Goal: Information Seeking & Learning: Understand process/instructions

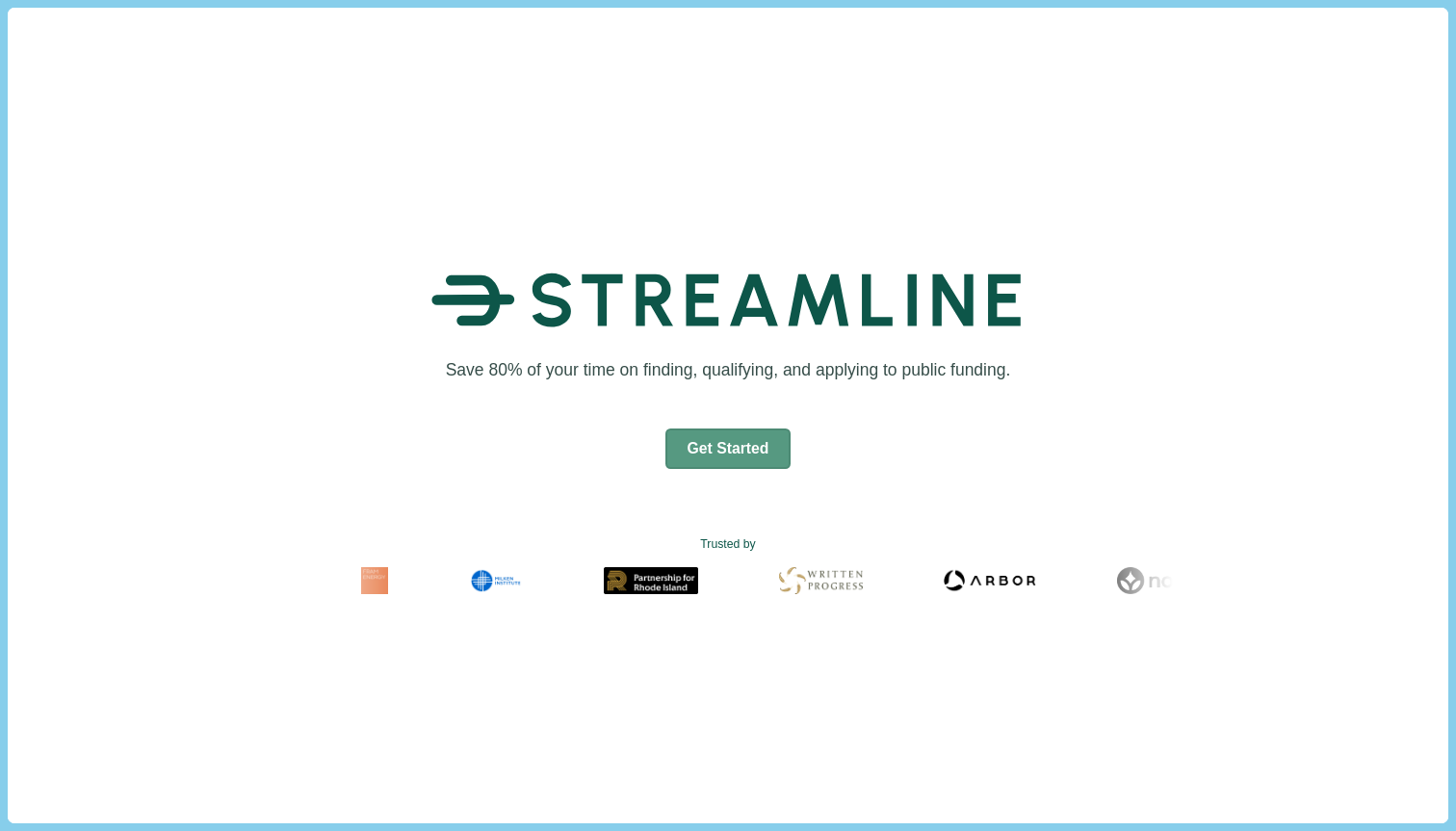
click at [727, 449] on button "Get Started" at bounding box center [728, 449] width 126 height 41
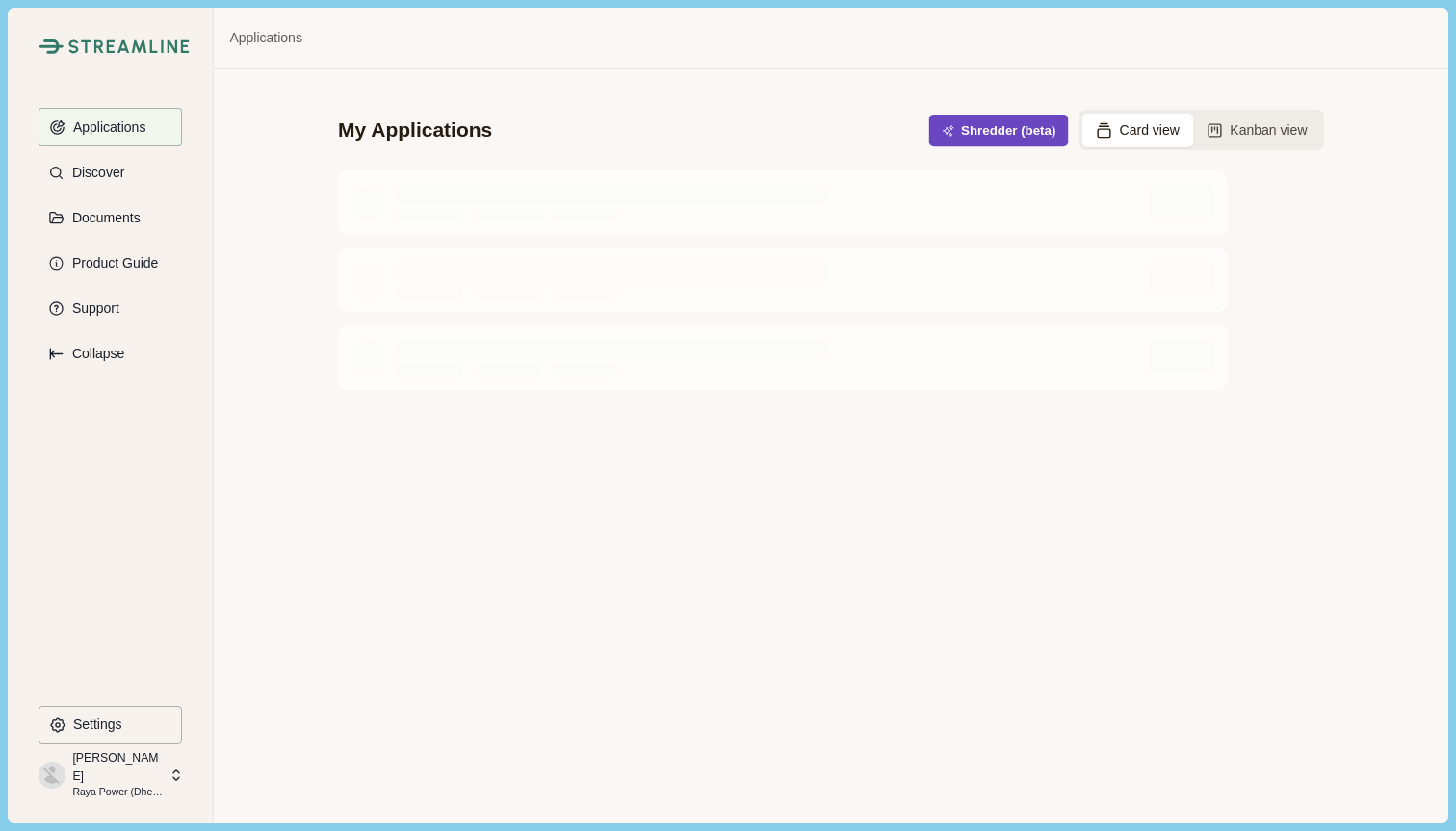
click at [1002, 140] on button "Shredder (beta)" at bounding box center [999, 130] width 140 height 32
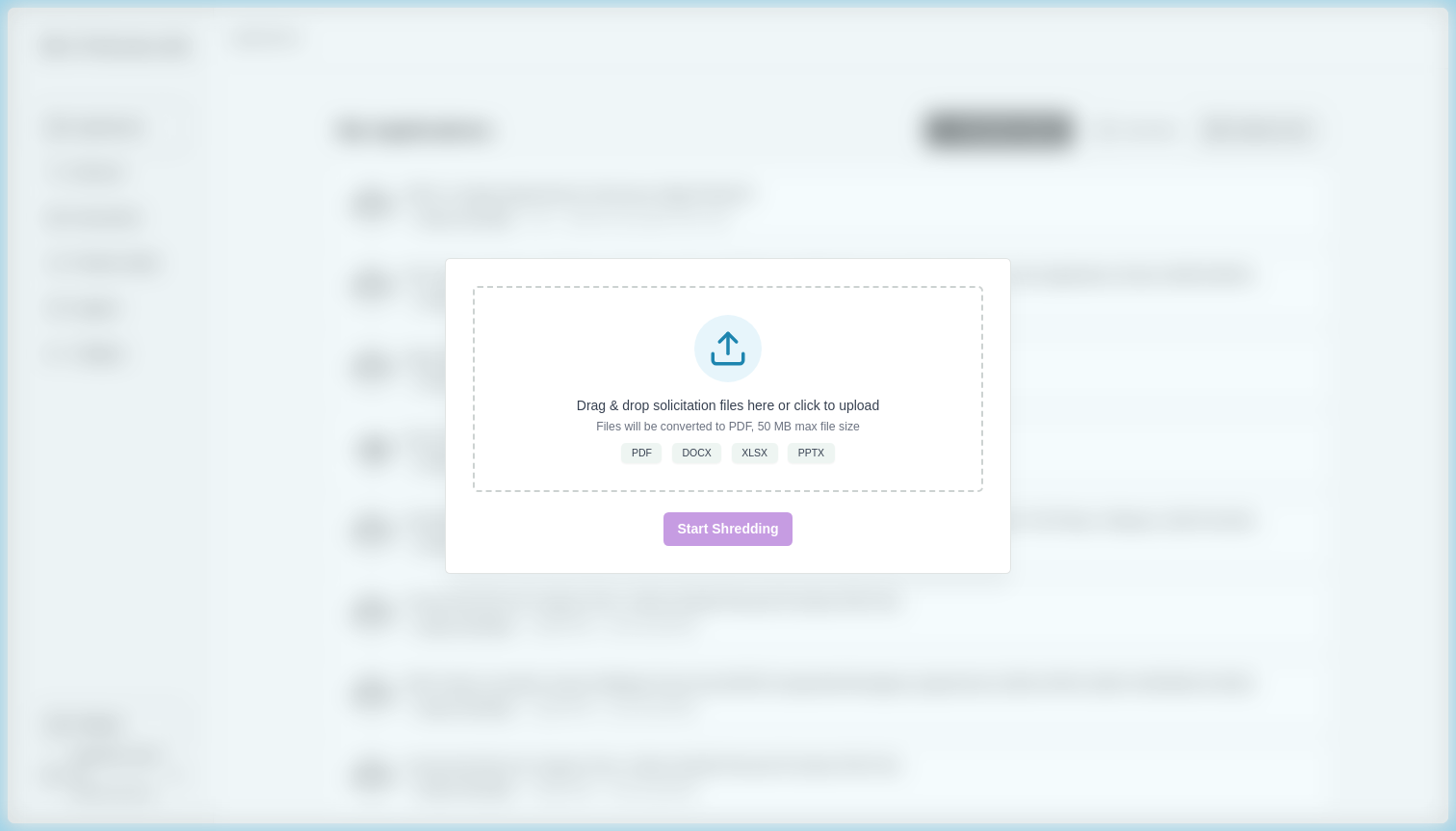
click at [1114, 297] on div "Drag & drop solicitation files here or click to upload Files will be converted …" at bounding box center [728, 416] width 1456 height 831
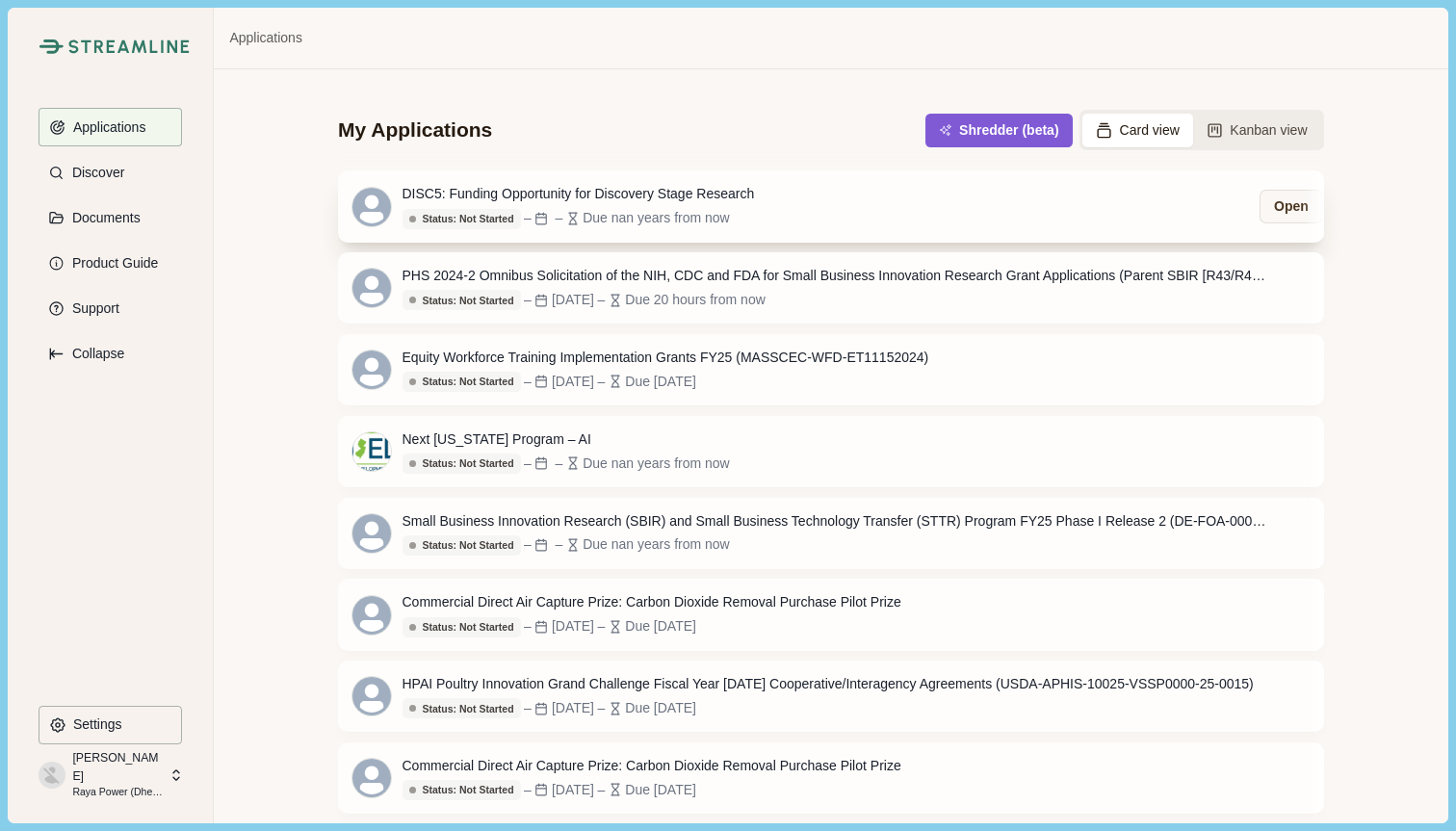
click at [877, 221] on div "DISC5: Funding Opportunity for Discovery Stage Research Status: Not Started Sta…" at bounding box center [830, 205] width 986 height 71
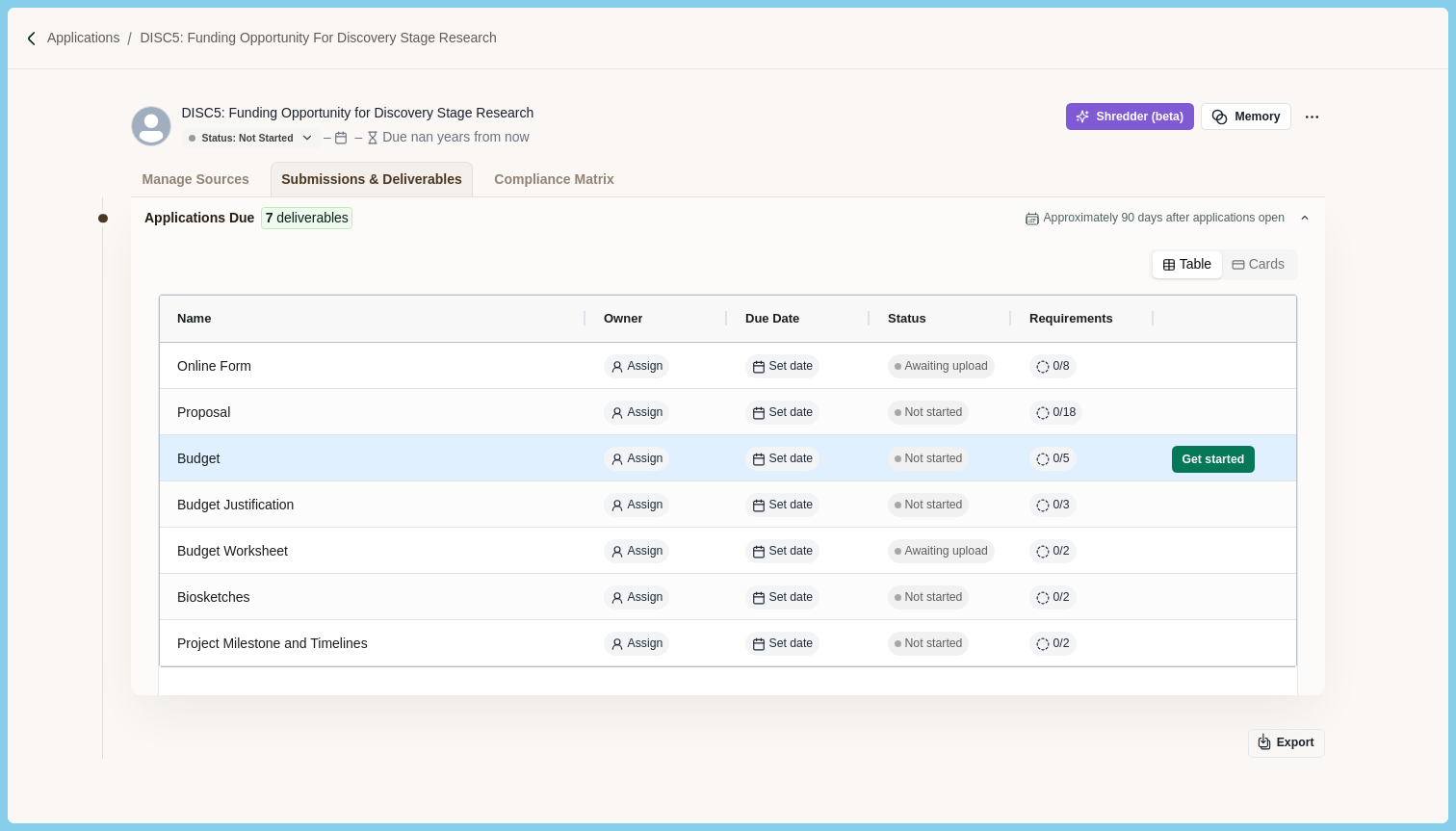
scroll to position [31, 0]
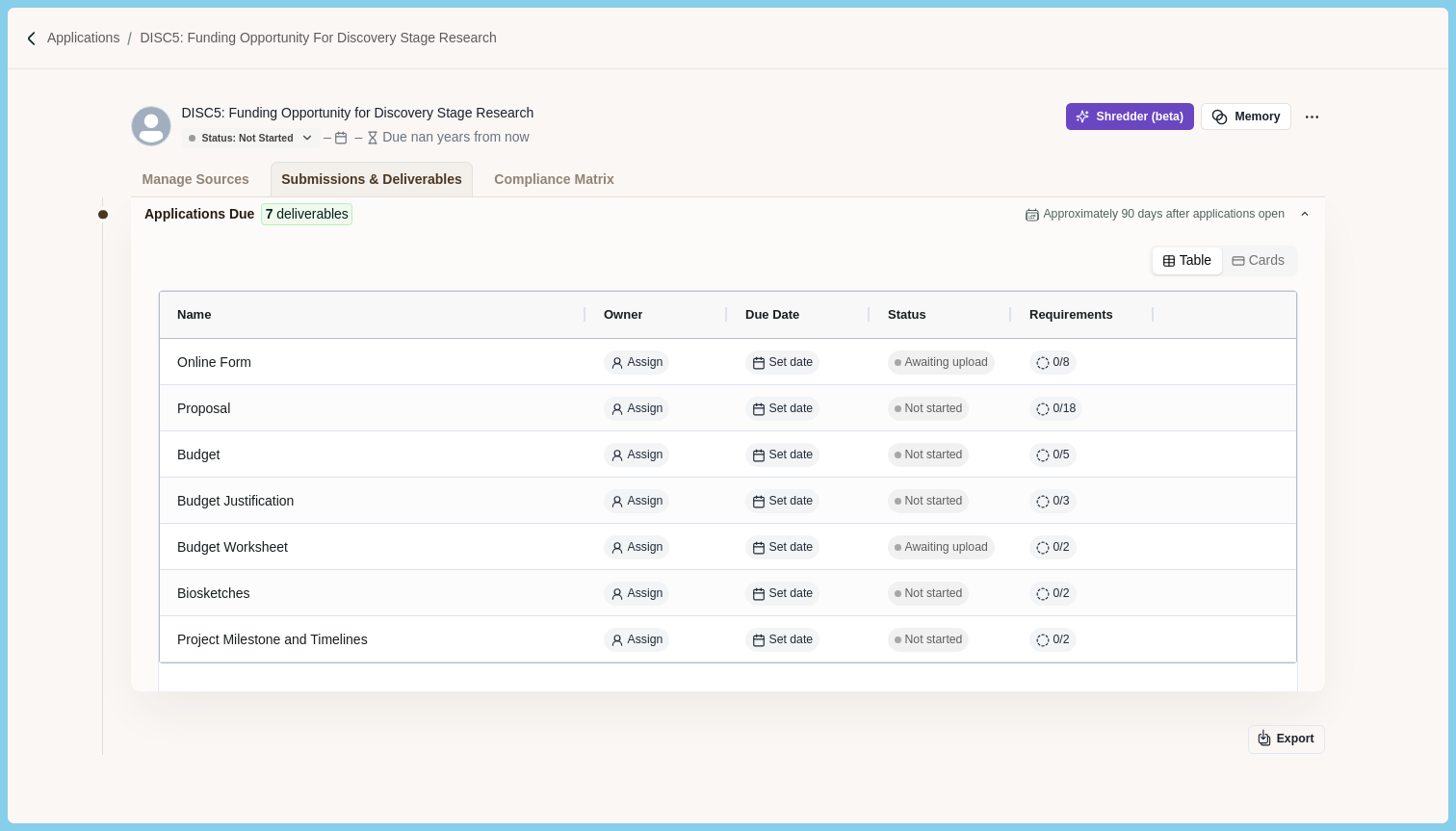
click at [1153, 112] on button "Shredder (beta)" at bounding box center [1130, 116] width 128 height 27
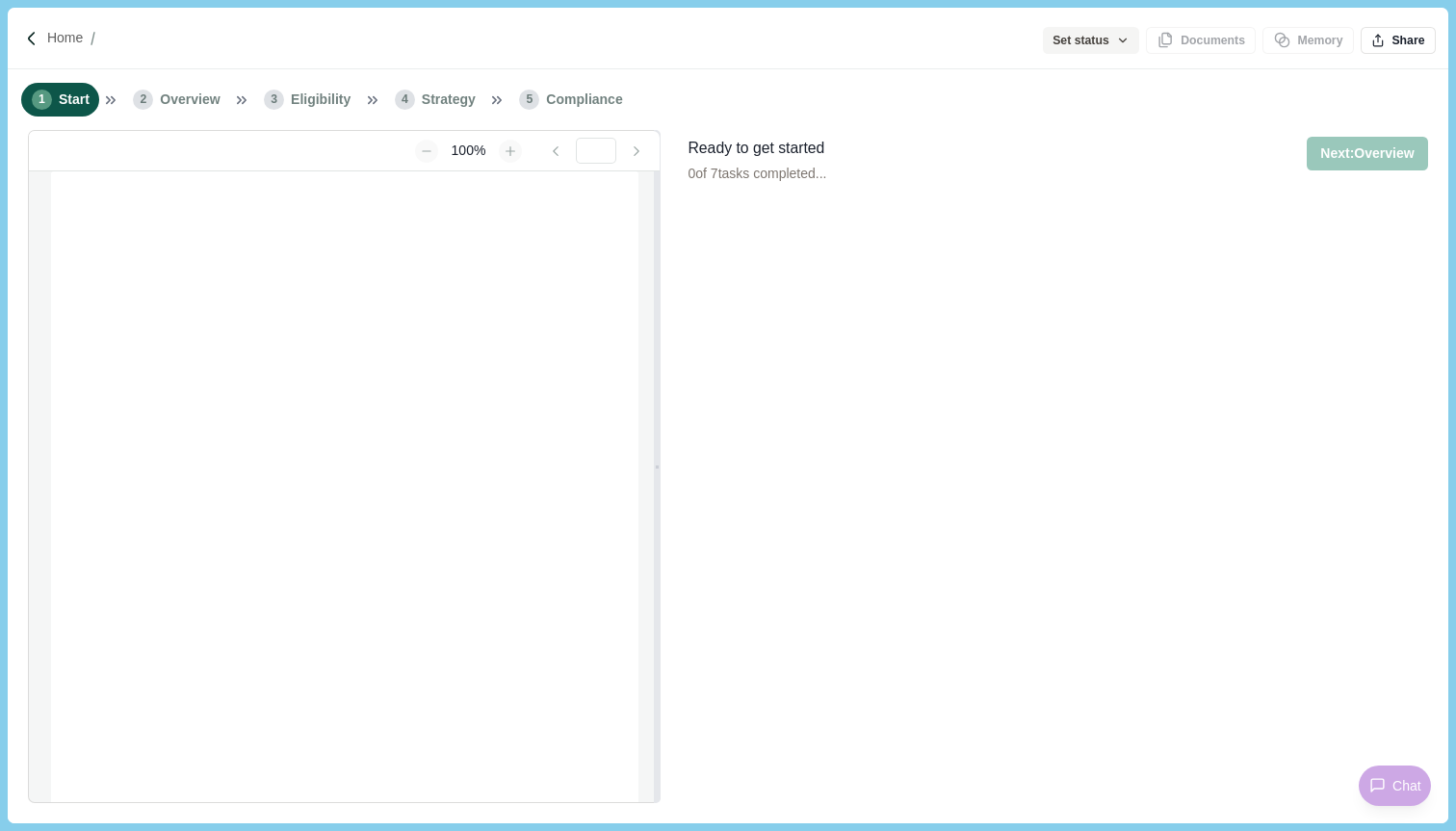
type input "**********"
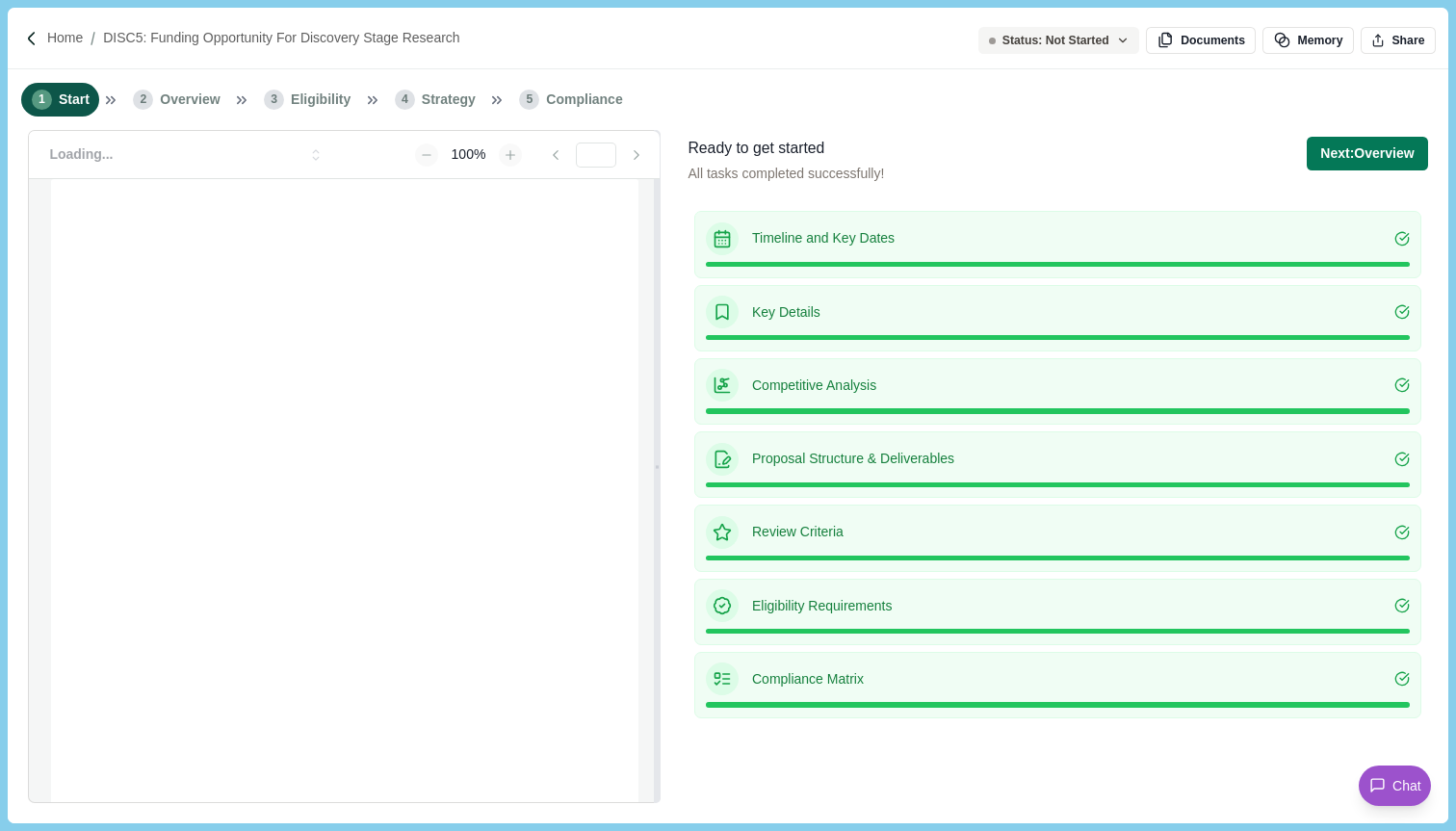
click at [1260, 228] on p "Timeline and Key Dates" at bounding box center [1072, 238] width 642 height 20
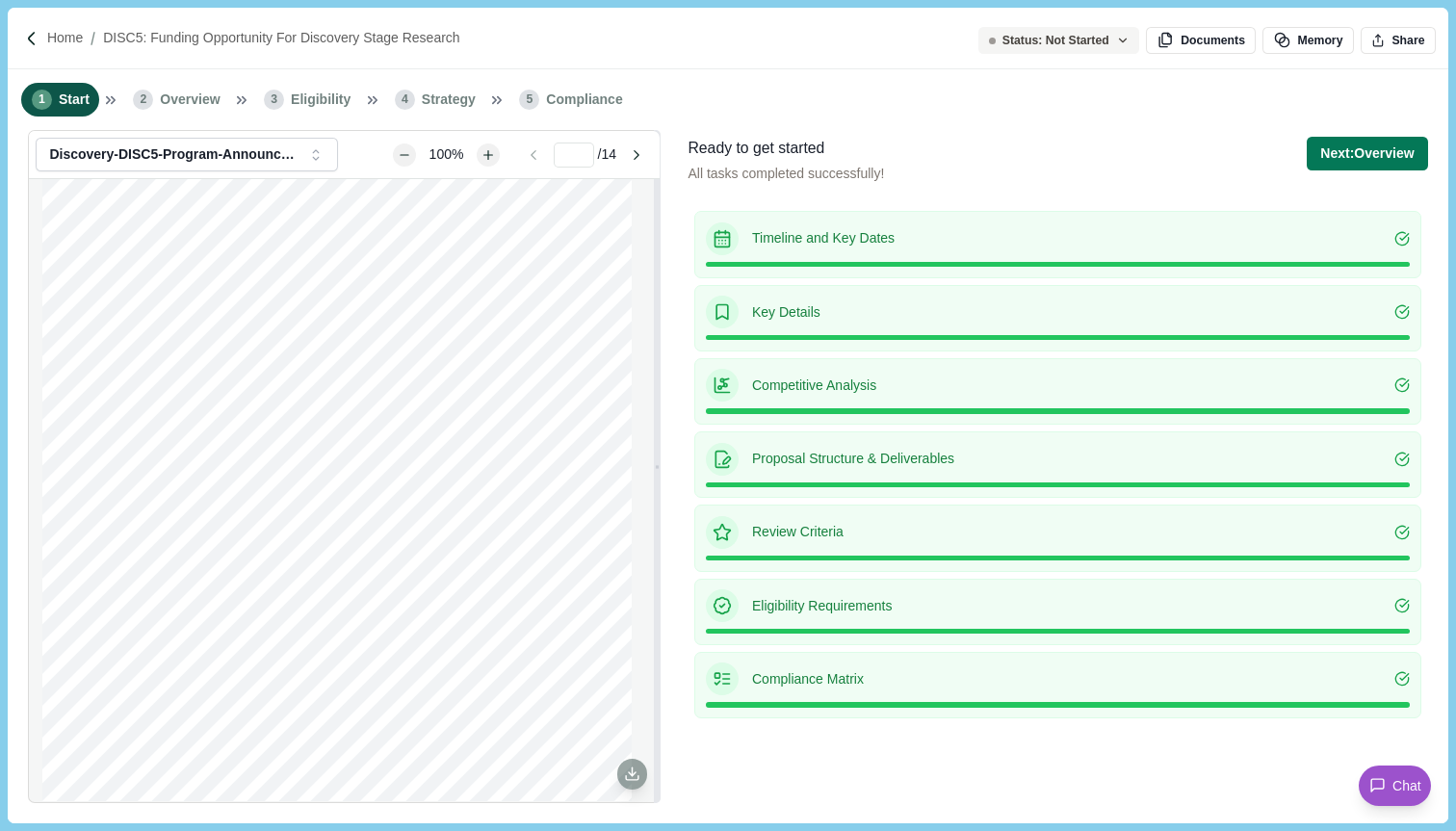
click at [861, 249] on div "Timeline and Key Dates" at bounding box center [1058, 239] width 704 height 33
click at [863, 253] on div "Timeline and Key Dates" at bounding box center [1058, 239] width 704 height 33
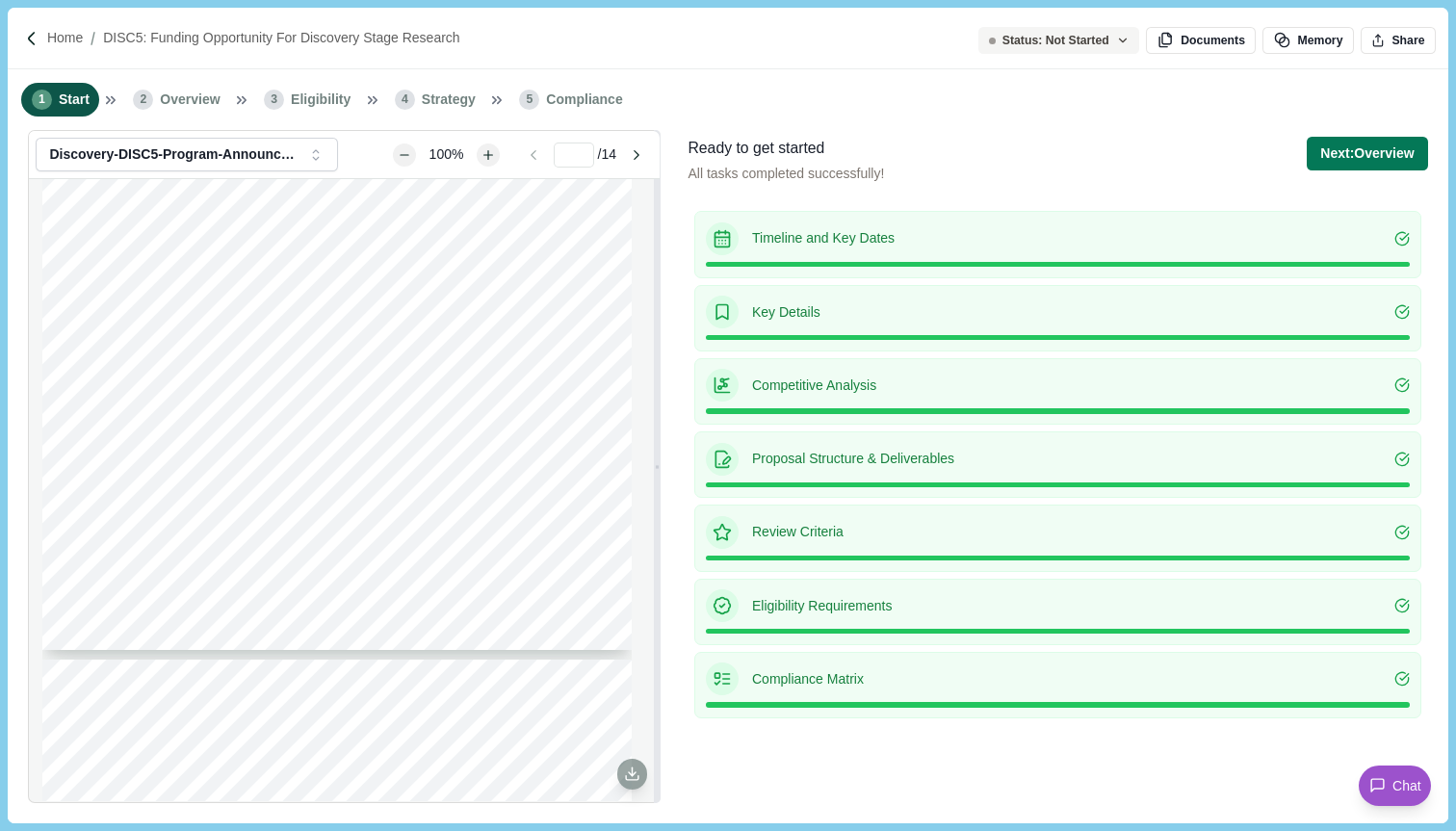
drag, startPoint x: 389, startPoint y: 441, endPoint x: 570, endPoint y: 372, distance: 193.7
click at [570, 372] on div "DISC5: Funding Opportunity for Discovery Stage Research Program Announcement [D…" at bounding box center [337, 268] width 590 height 762
click at [1395, 782] on span "Chat" at bounding box center [1407, 785] width 29 height 20
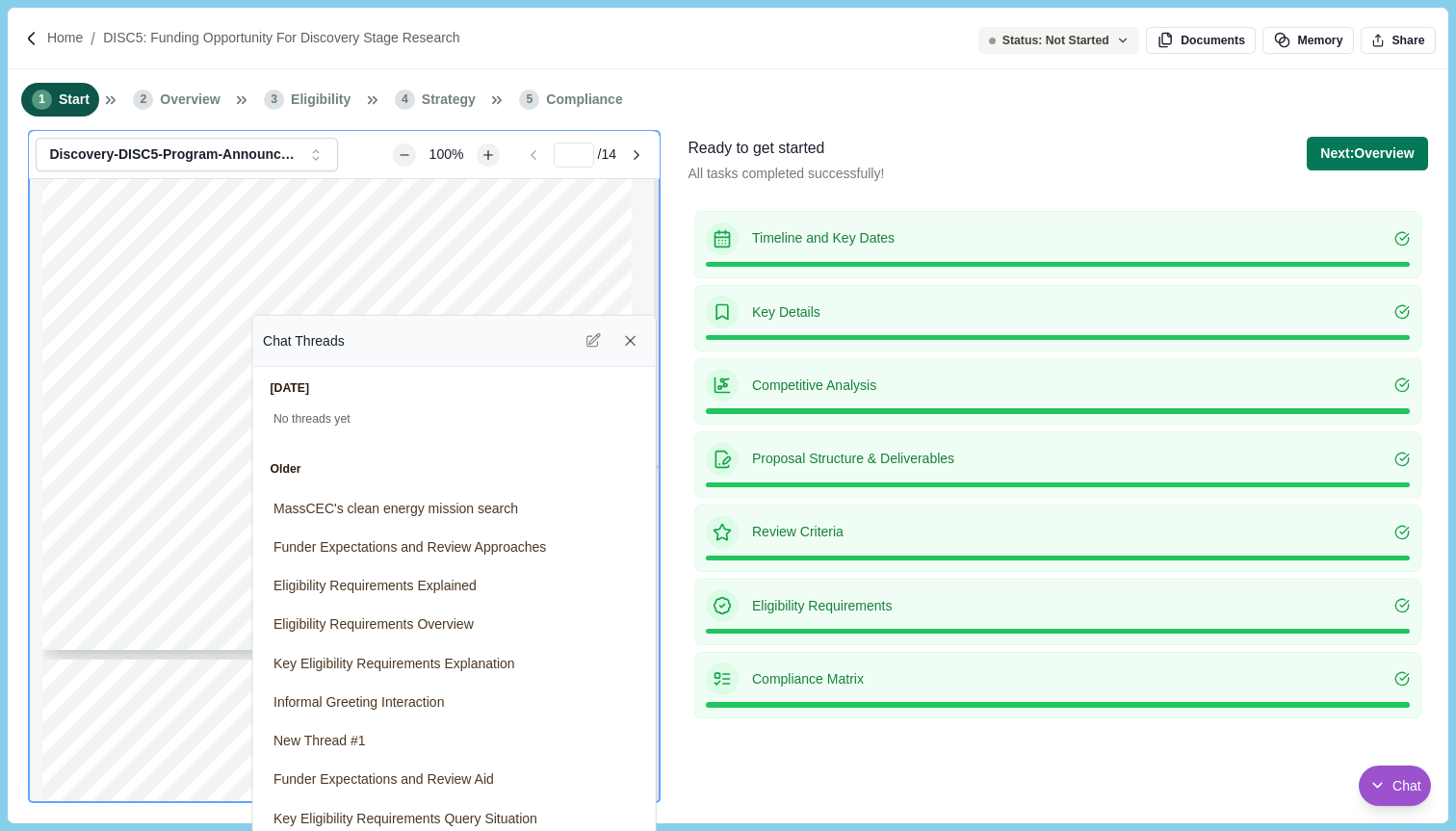
click at [481, 335] on div "Chat Threads" at bounding box center [455, 341] width 383 height 31
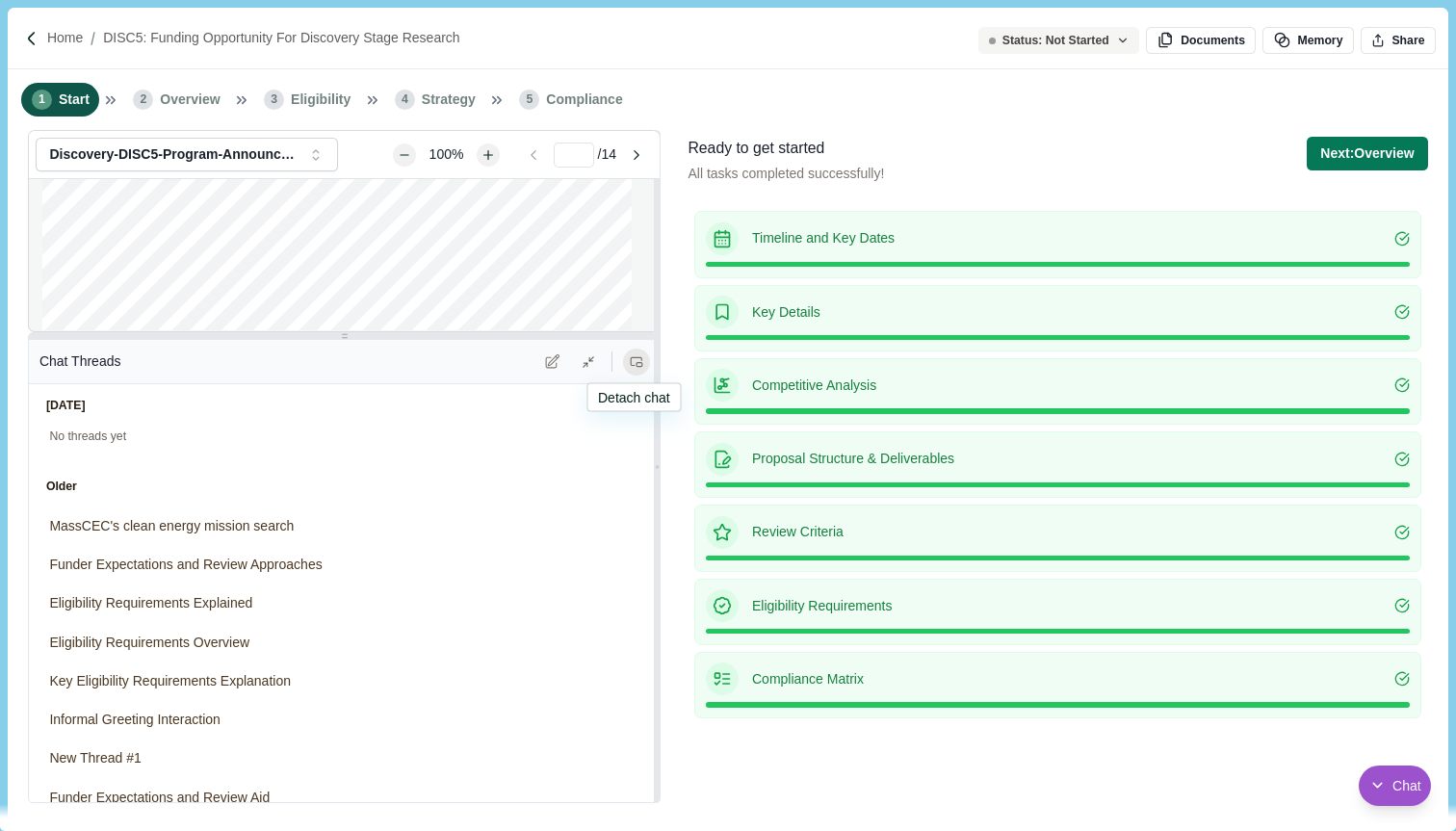
click at [641, 360] on icon at bounding box center [635, 361] width 11 height 8
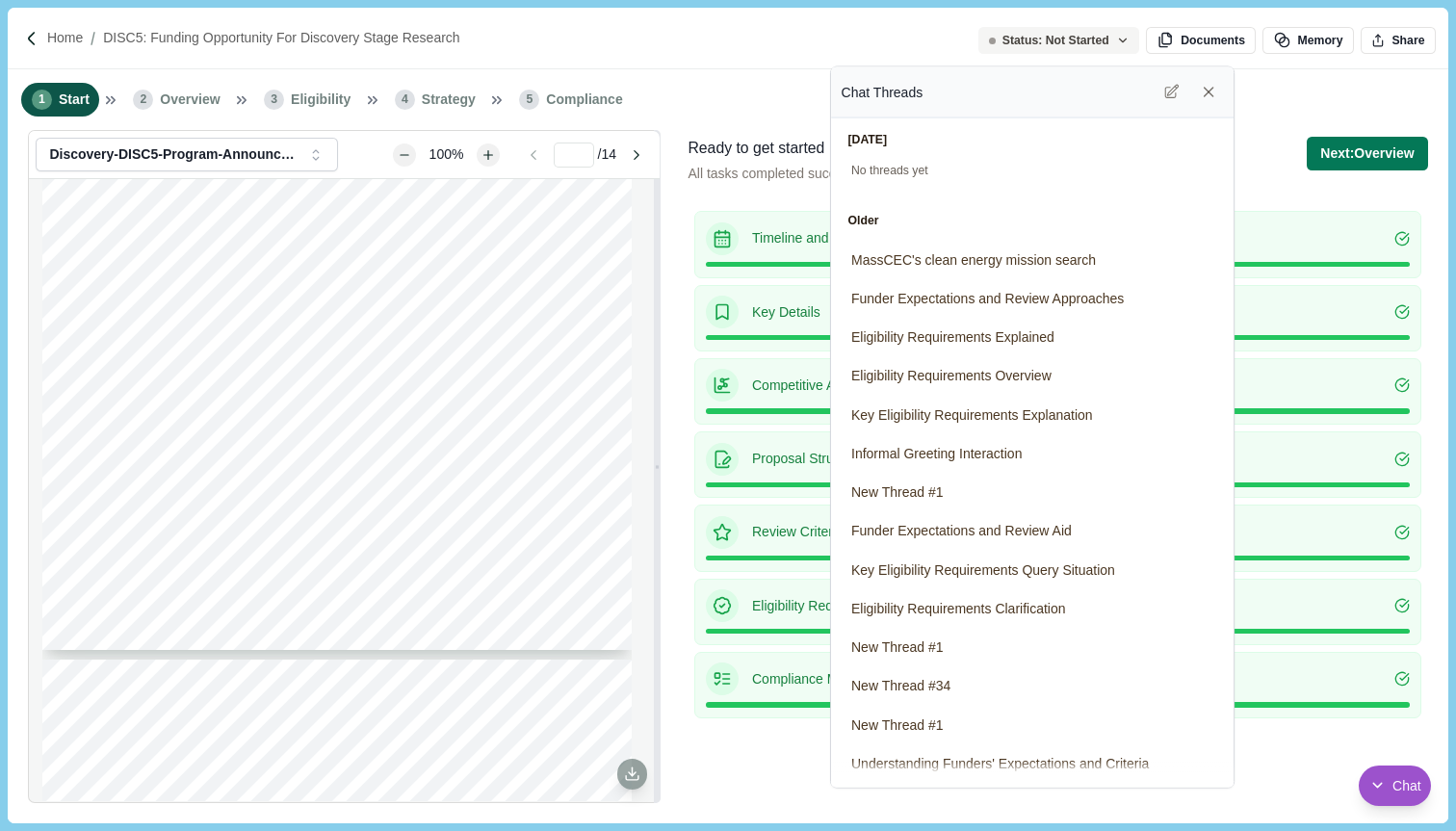
click at [1068, 99] on div "Chat Threads" at bounding box center [1033, 92] width 383 height 31
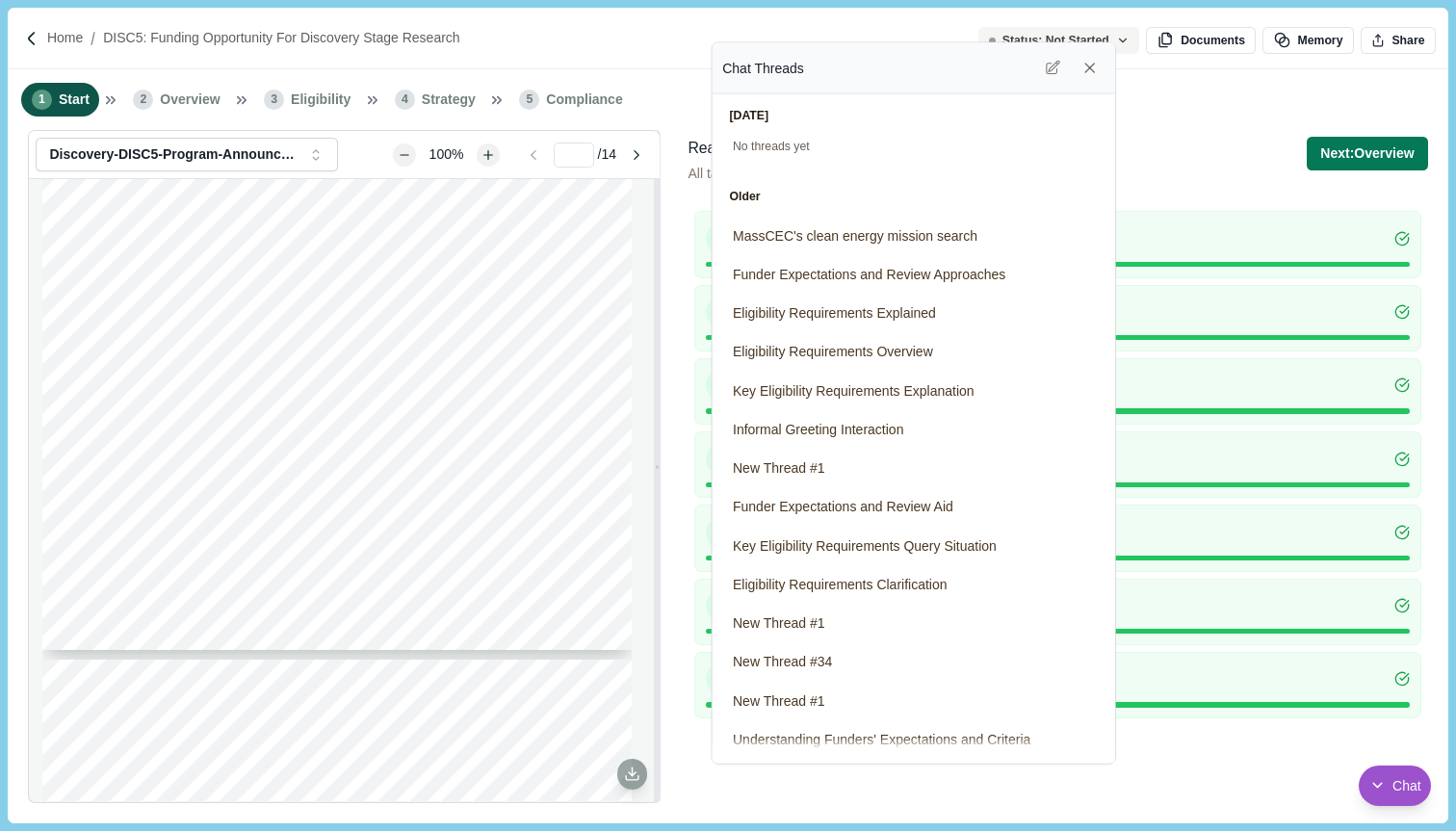
click at [976, 53] on div "Chat Threads" at bounding box center [914, 69] width 383 height 31
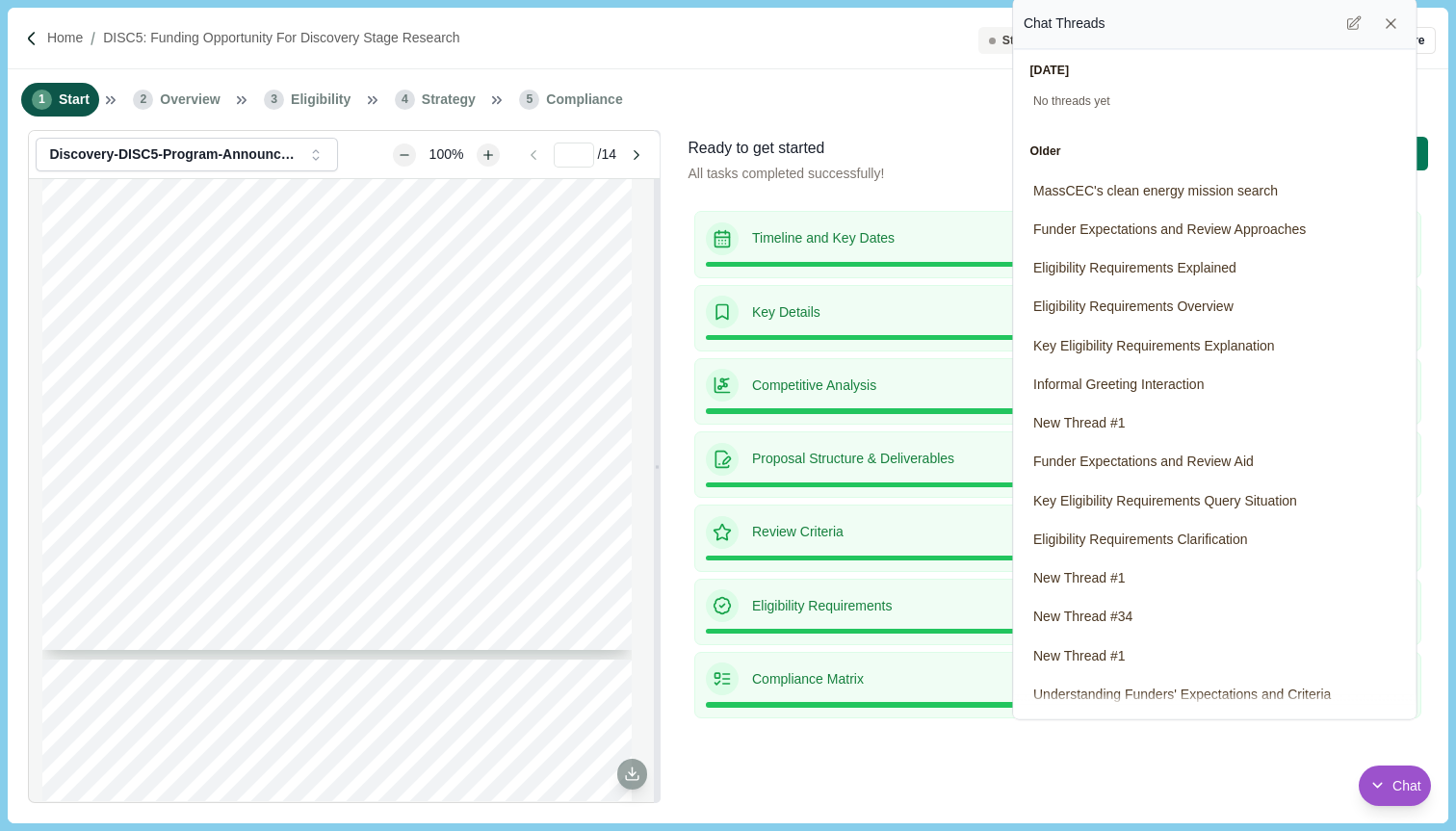
click at [1204, 34] on div "Chat Threads" at bounding box center [1215, 24] width 383 height 31
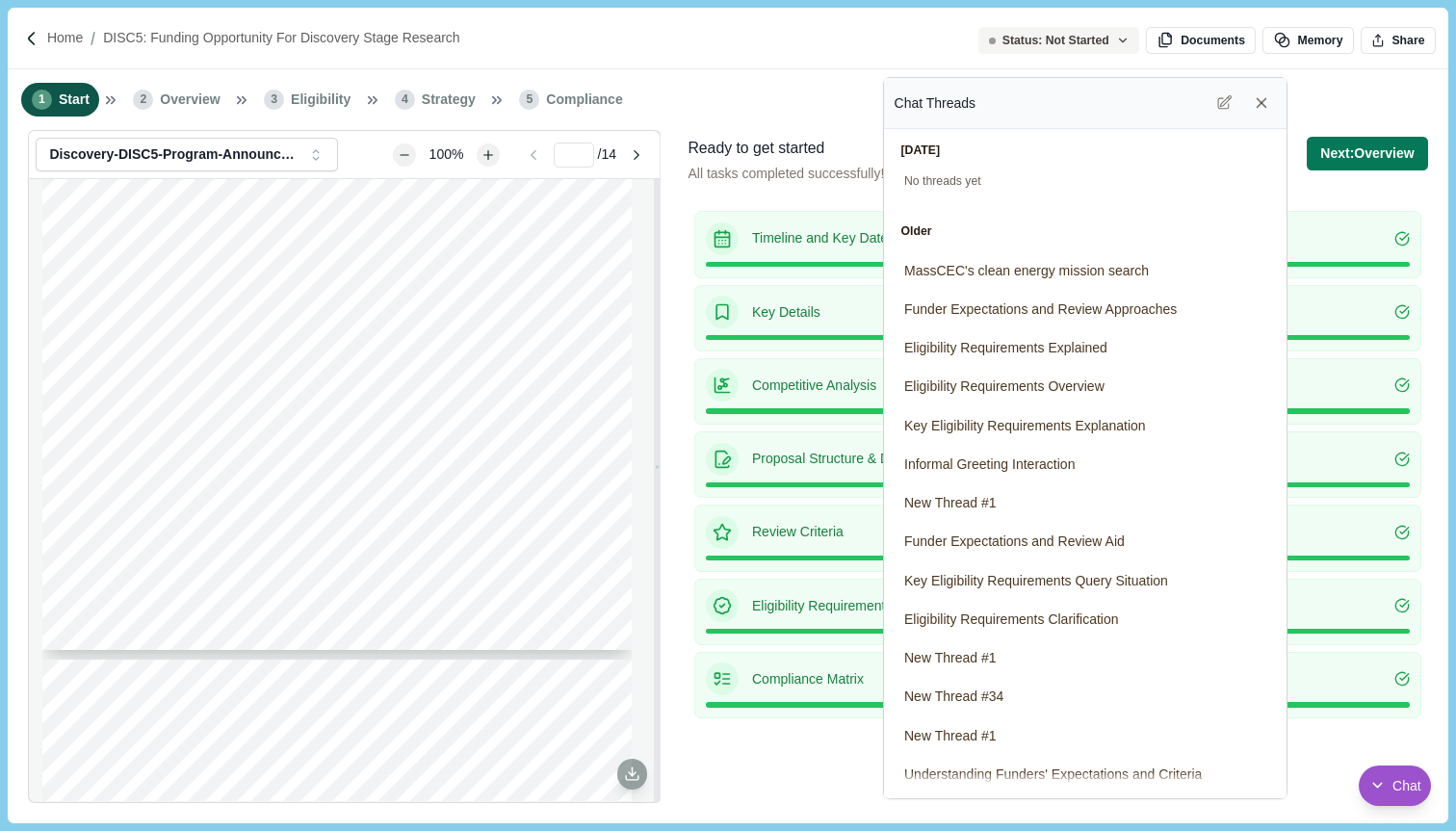
click at [989, 117] on div "Chat Threads" at bounding box center [1086, 103] width 383 height 31
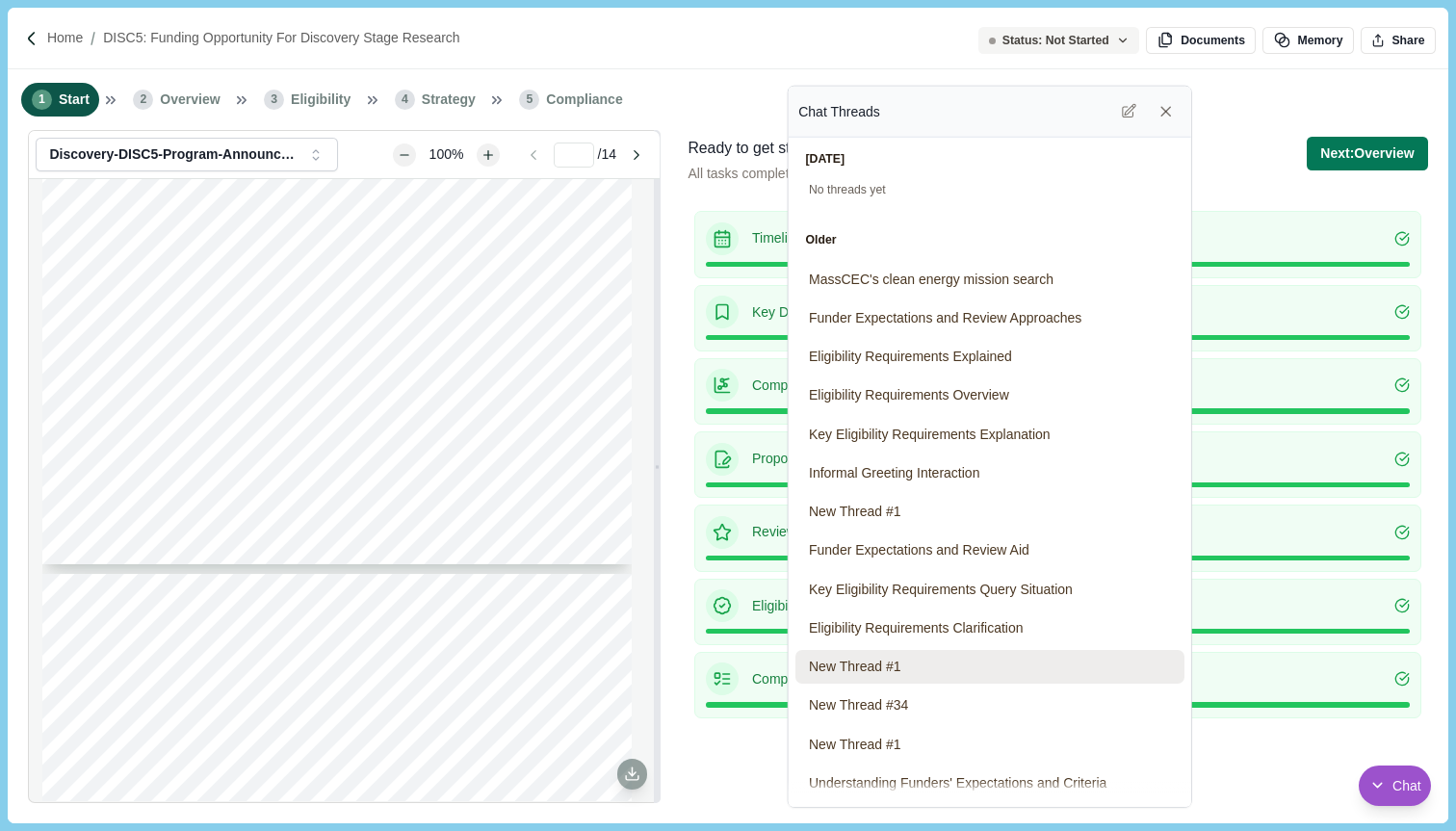
type input "*"
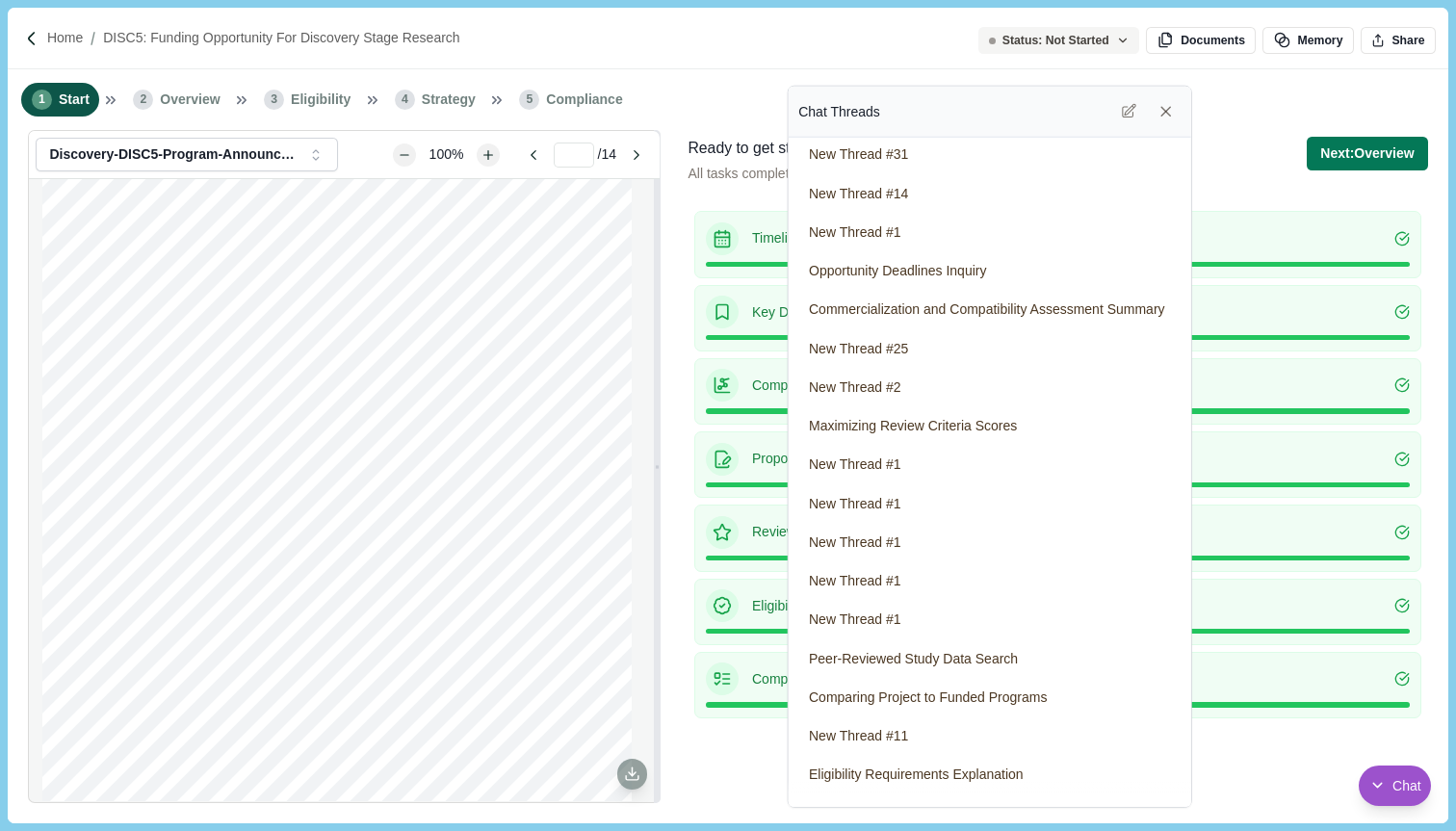
scroll to position [529, 0]
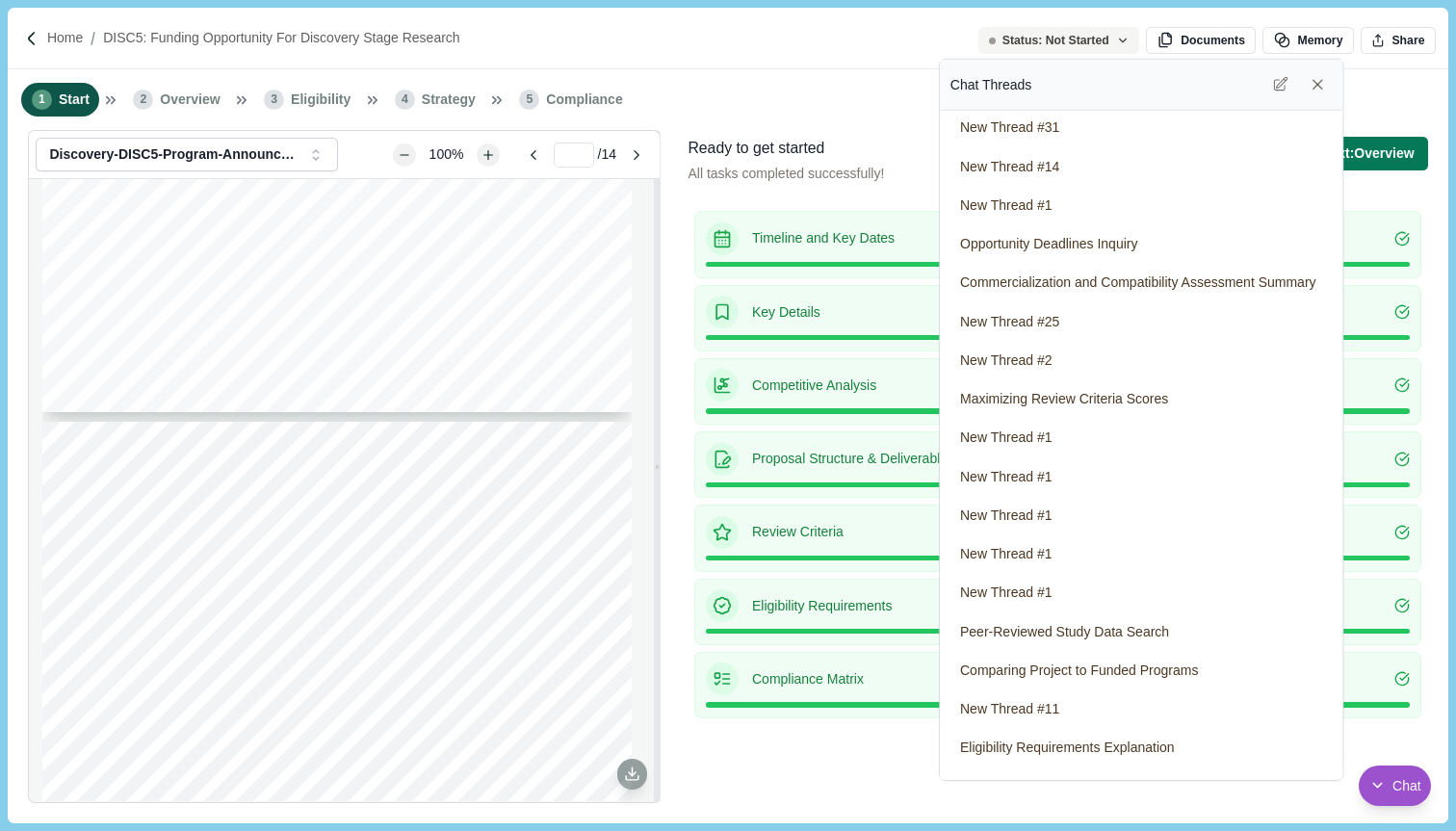
click at [1131, 80] on div "Chat Threads" at bounding box center [1141, 84] width 383 height 31
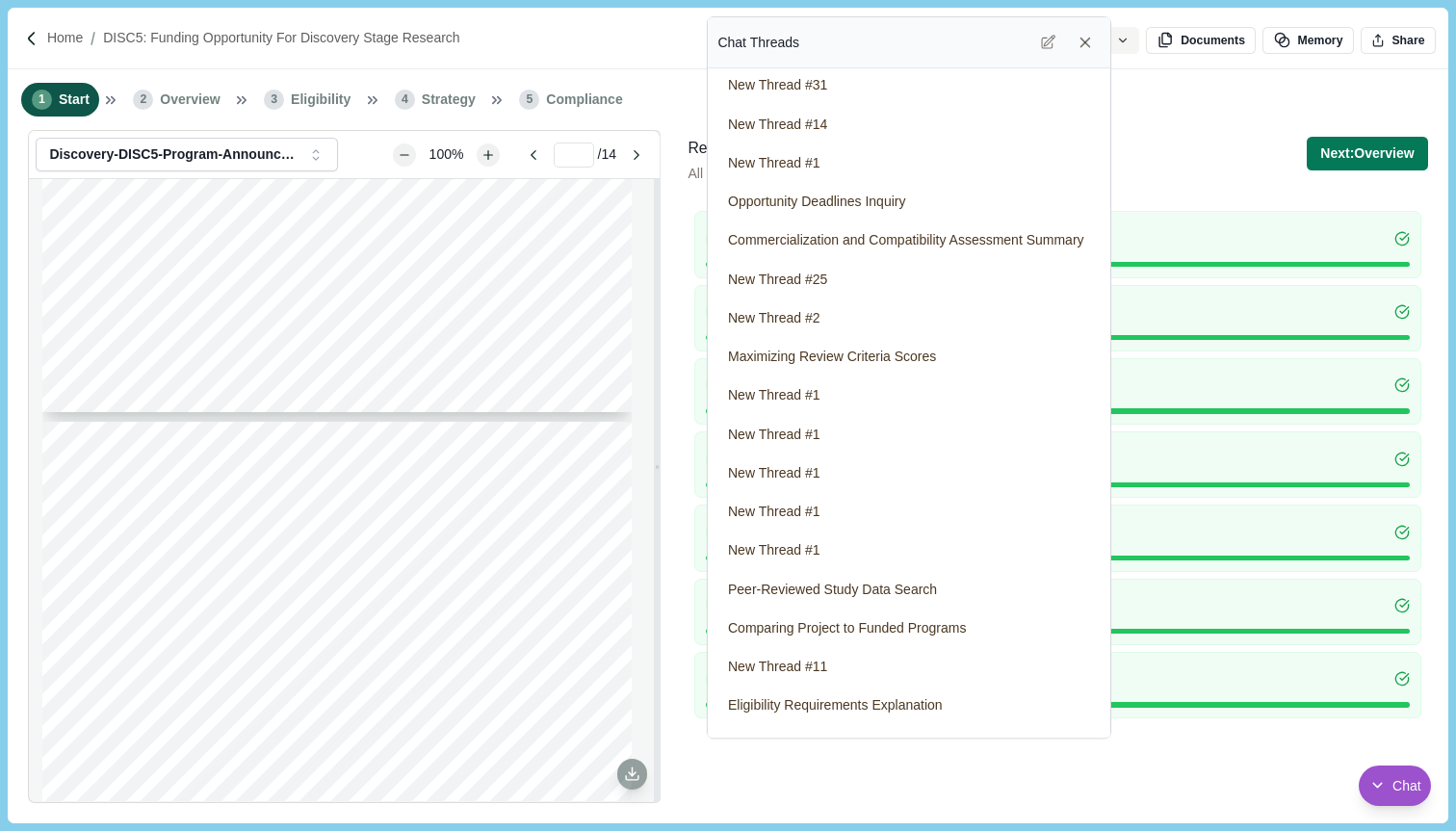
click at [935, 48] on div "Chat Threads" at bounding box center [909, 43] width 383 height 31
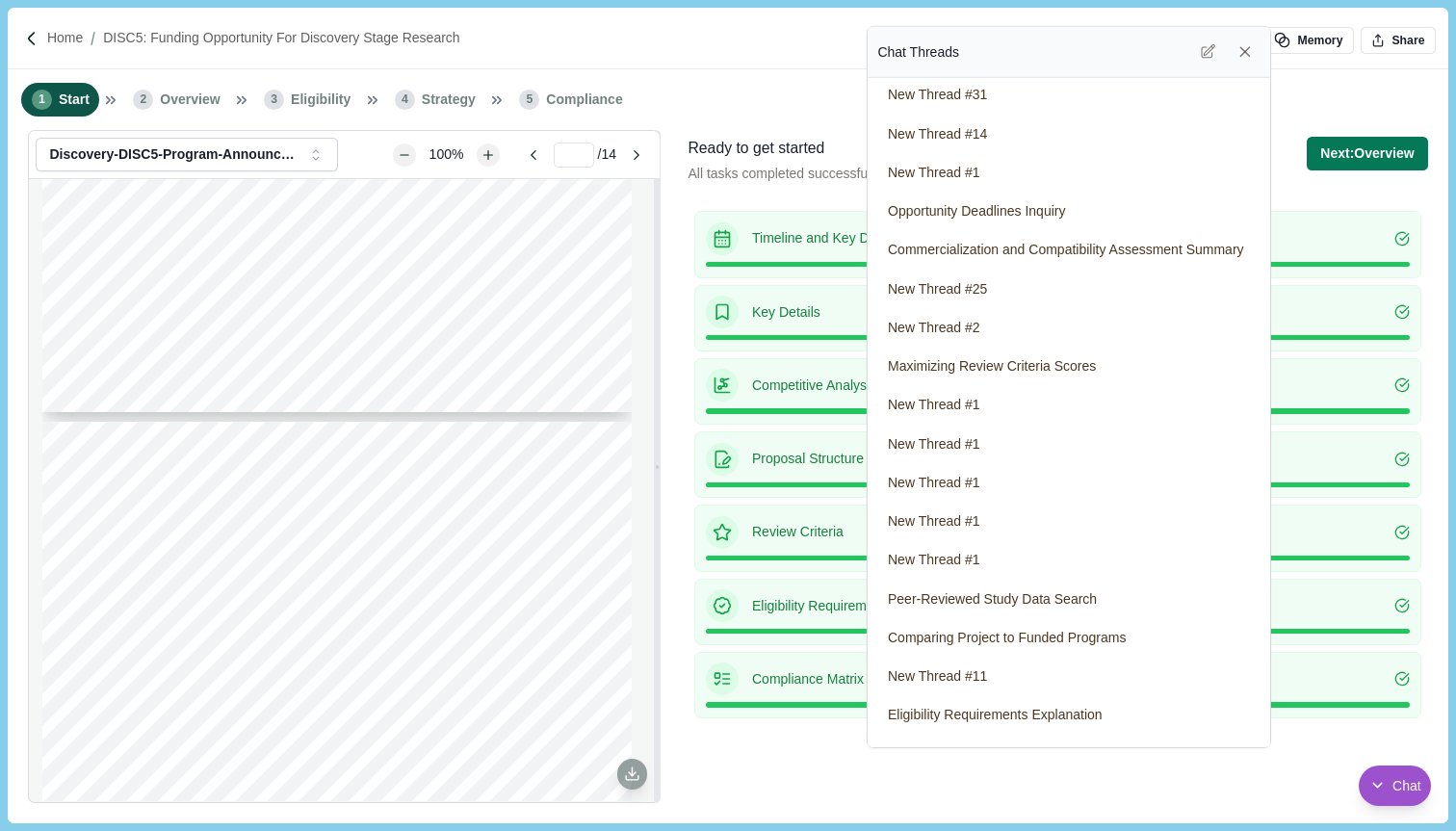
click at [1099, 50] on div "Chat Threads" at bounding box center [1068, 52] width 383 height 31
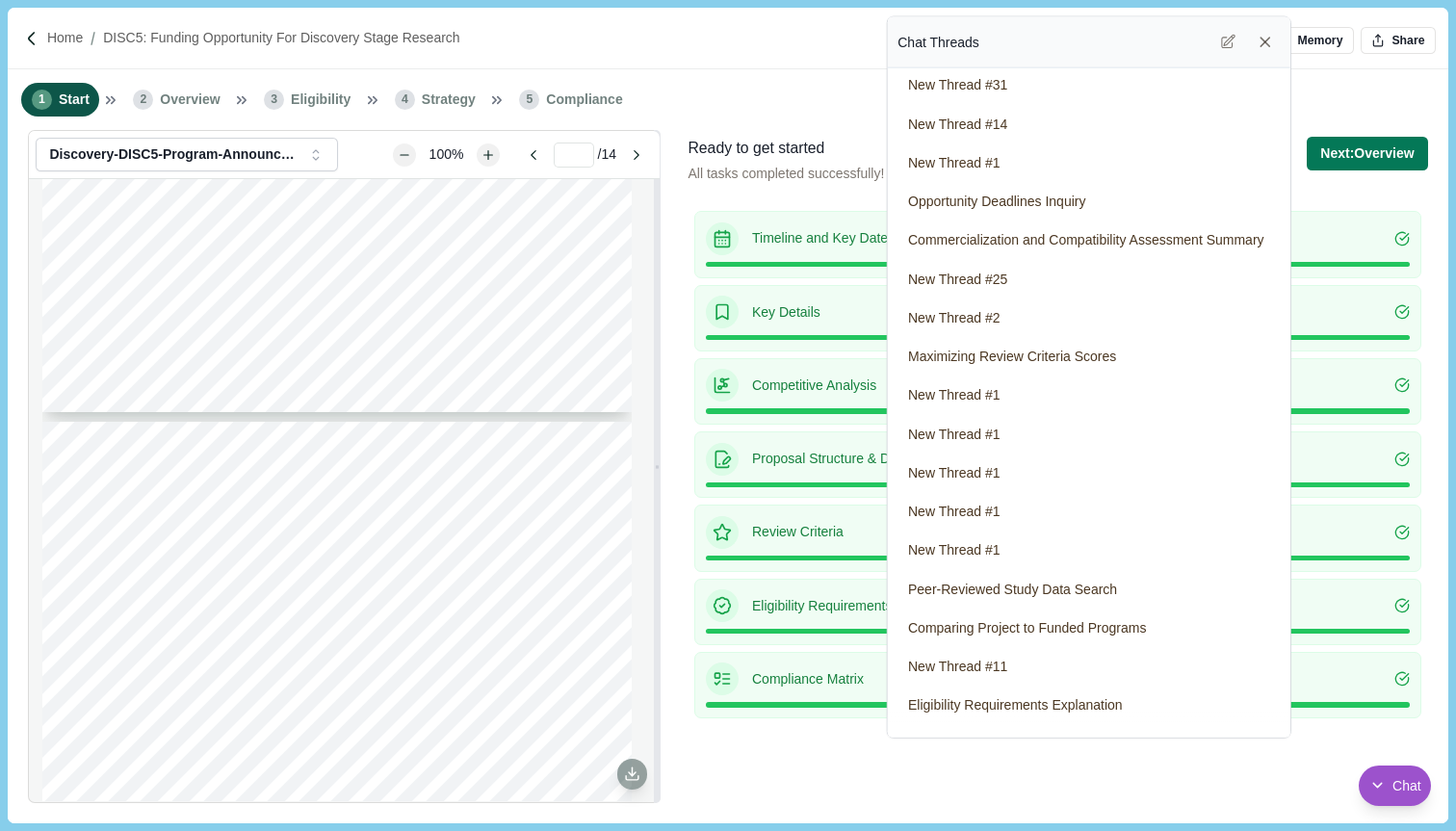
click at [1021, 57] on div "Chat Threads" at bounding box center [1089, 43] width 383 height 31
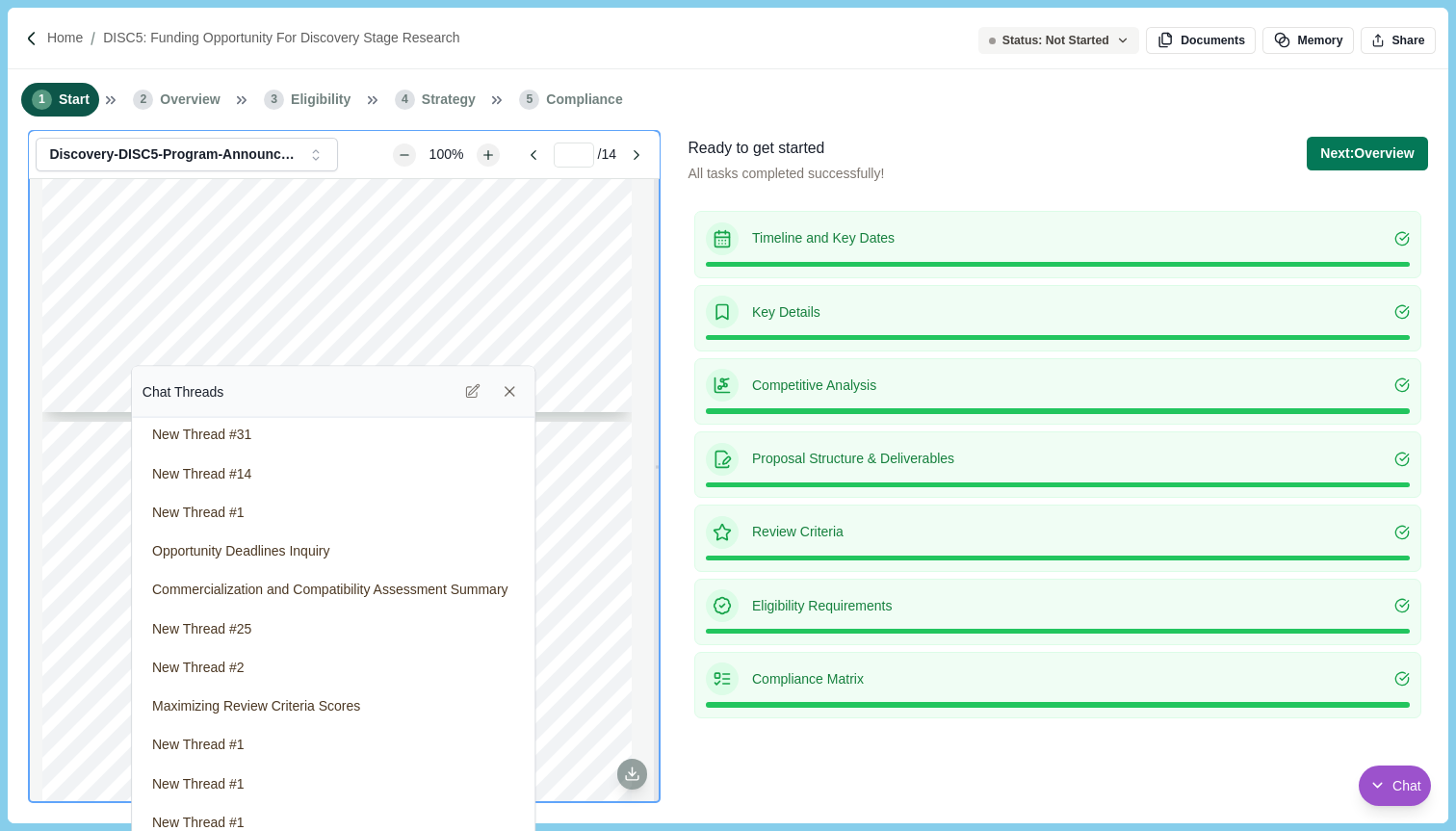
click at [363, 389] on div "Chat Threads" at bounding box center [334, 392] width 383 height 31
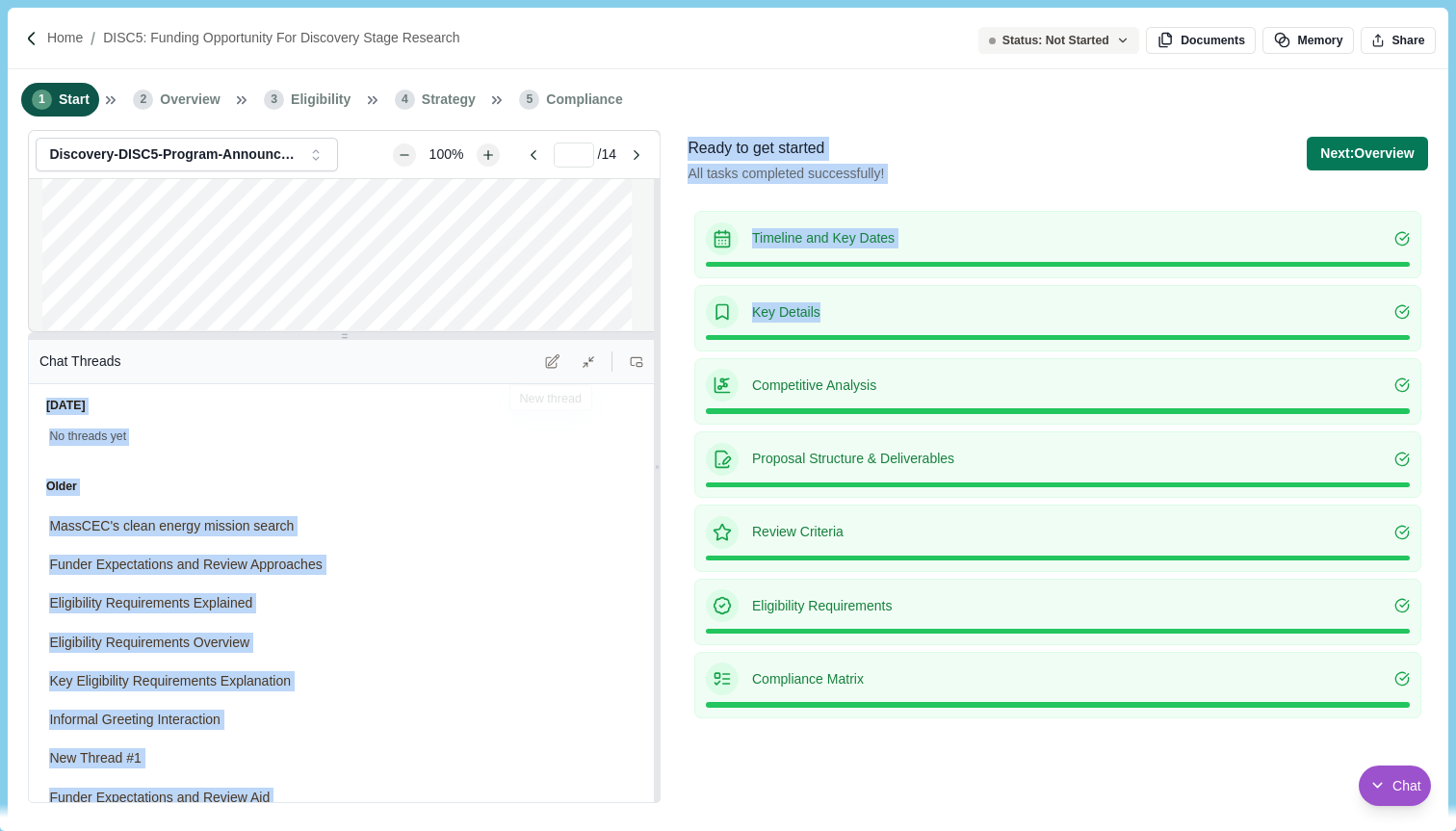
drag, startPoint x: 544, startPoint y: 362, endPoint x: 747, endPoint y: 335, distance: 204.8
click at [747, 335] on div "**********" at bounding box center [728, 476] width 1439 height 692
click at [634, 365] on icon at bounding box center [636, 362] width 14 height 14
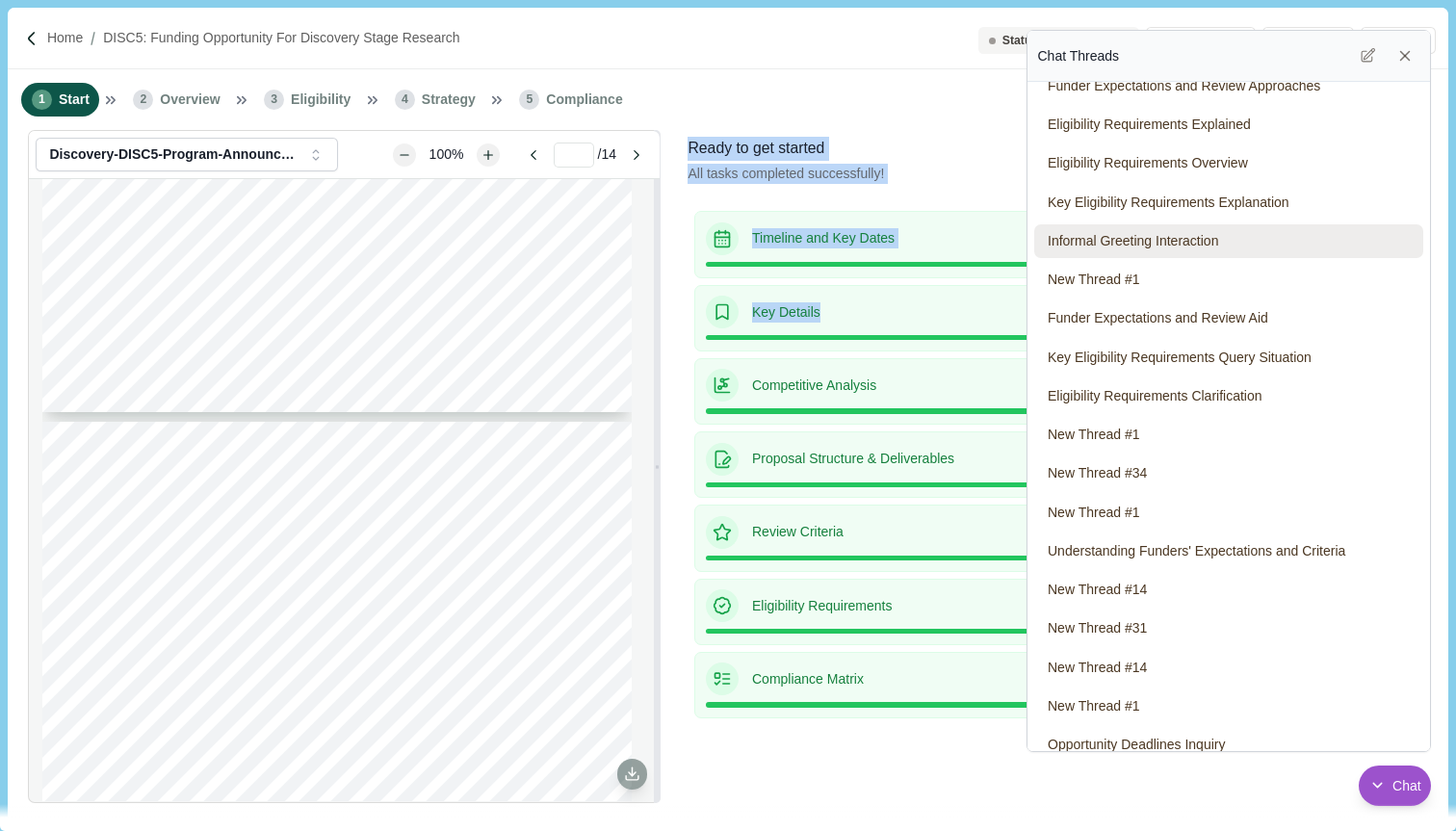
scroll to position [0, 0]
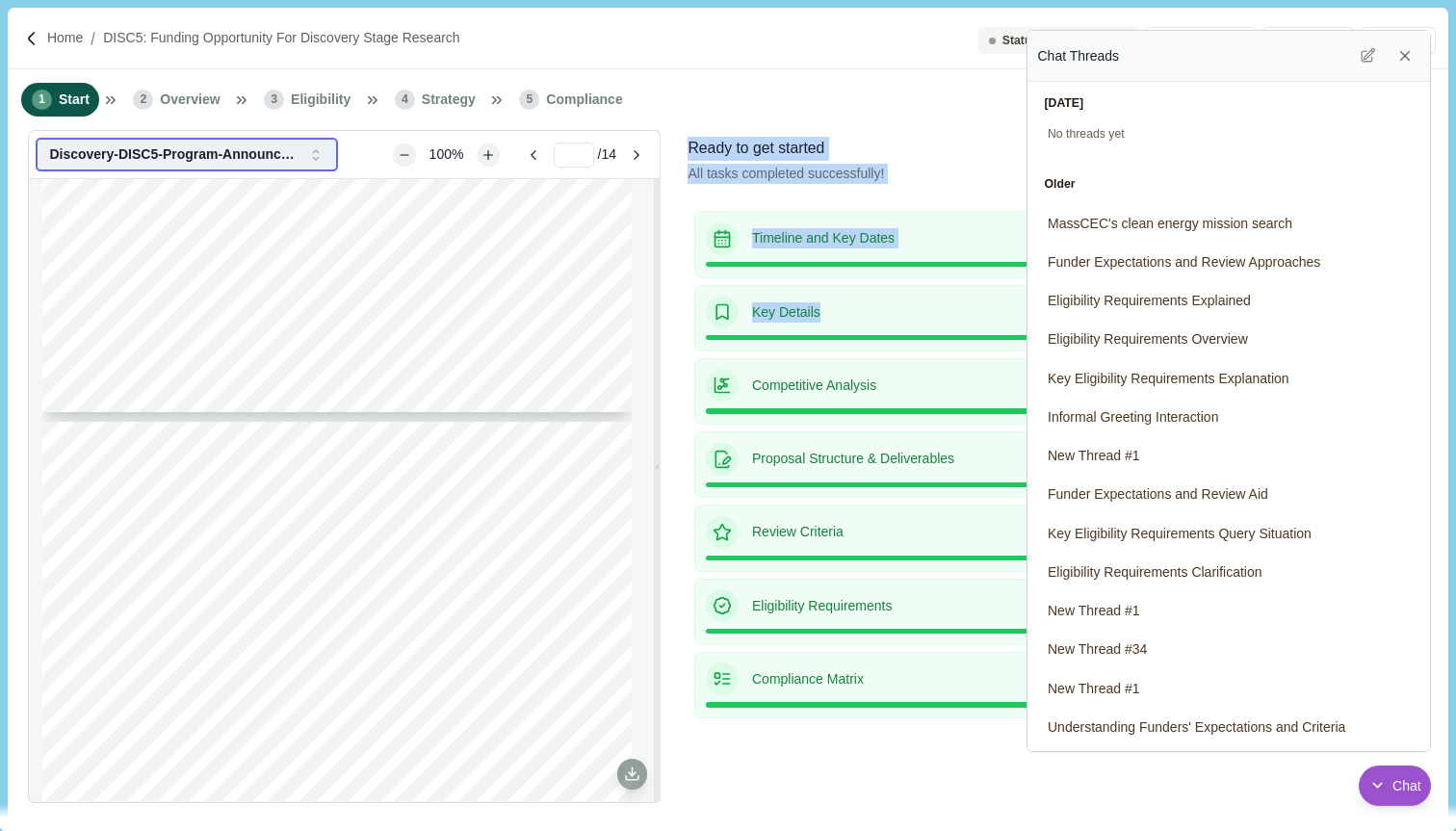
click at [265, 144] on button "Discovery-DISC5-Program-Announcement.pdf" at bounding box center [186, 154] width 302 height 34
click at [488, 157] on icon "Zoom in" at bounding box center [488, 154] width 11 height 11
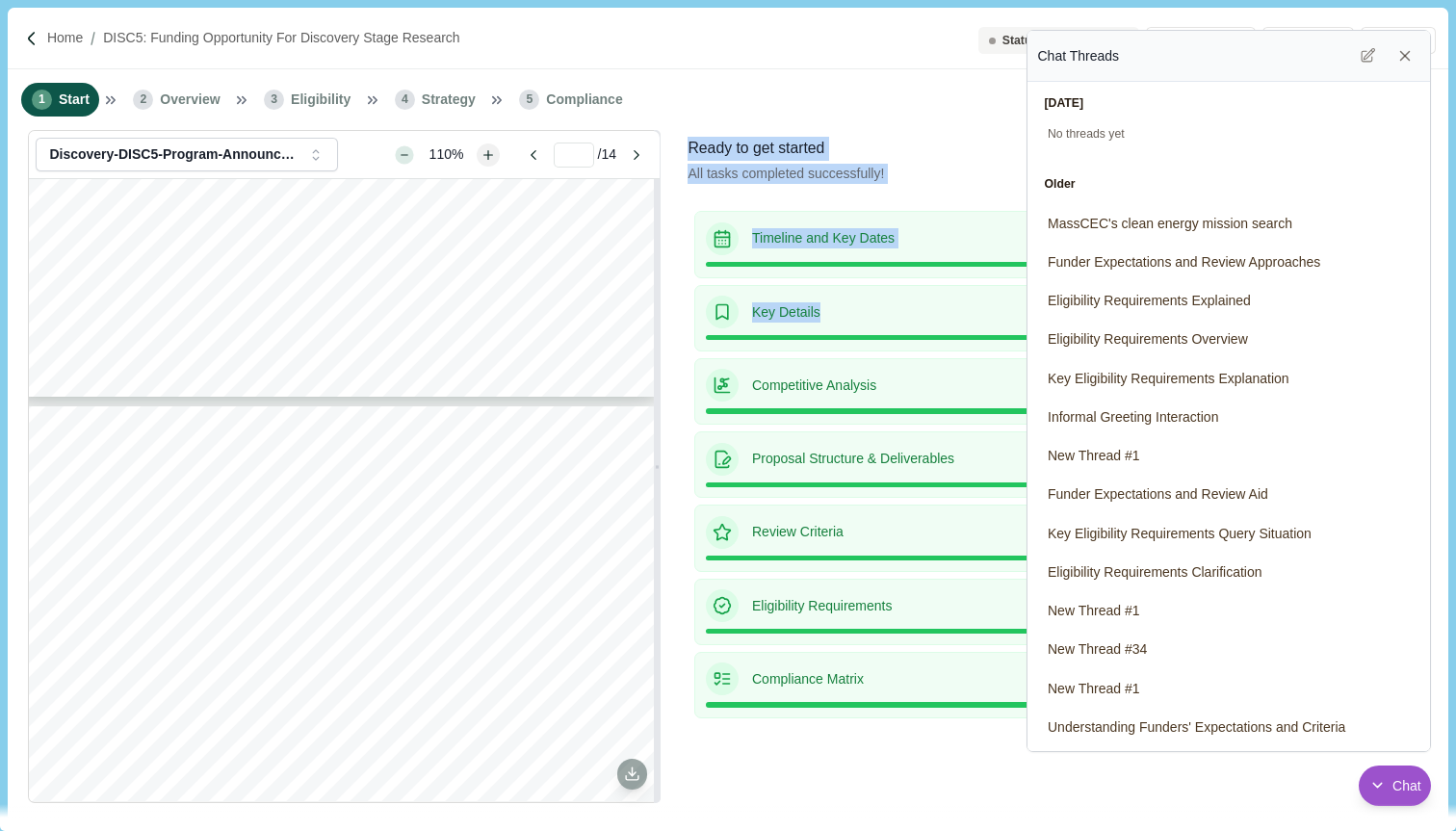
click at [399, 154] on icon "Zoom out" at bounding box center [403, 154] width 11 height 11
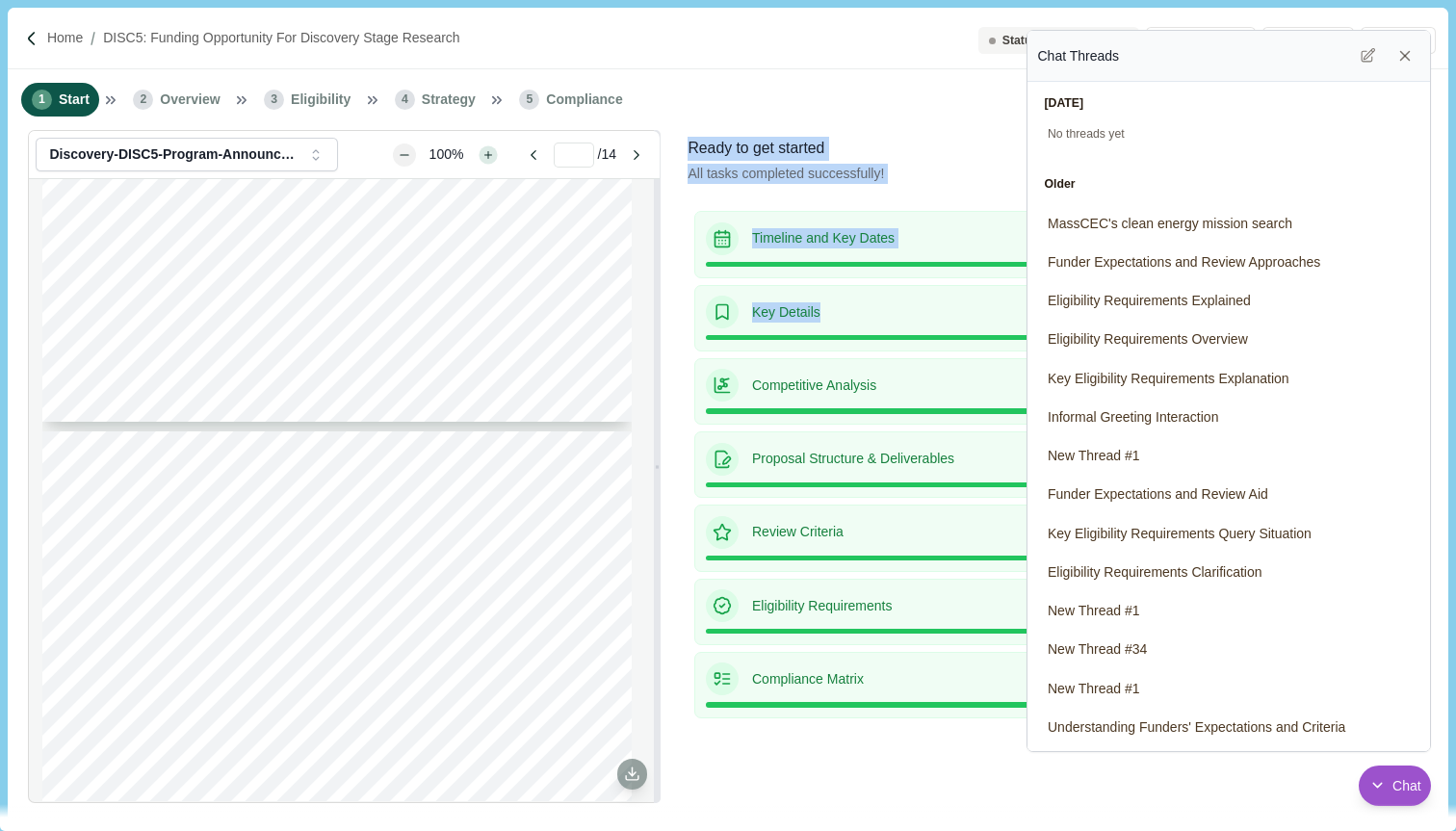
click at [486, 154] on icon "Zoom in" at bounding box center [488, 154] width 11 height 11
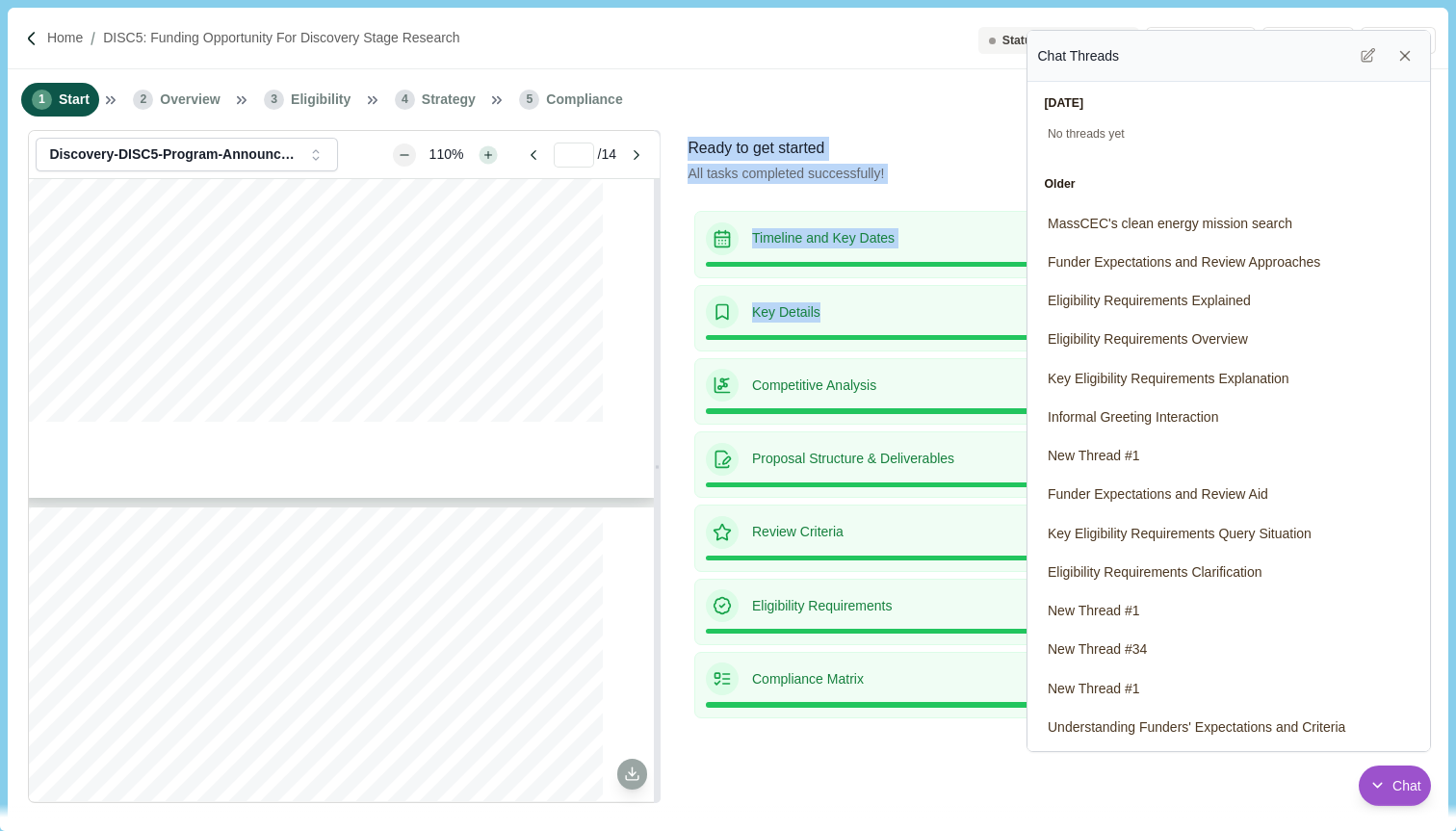
scroll to position [611, 0]
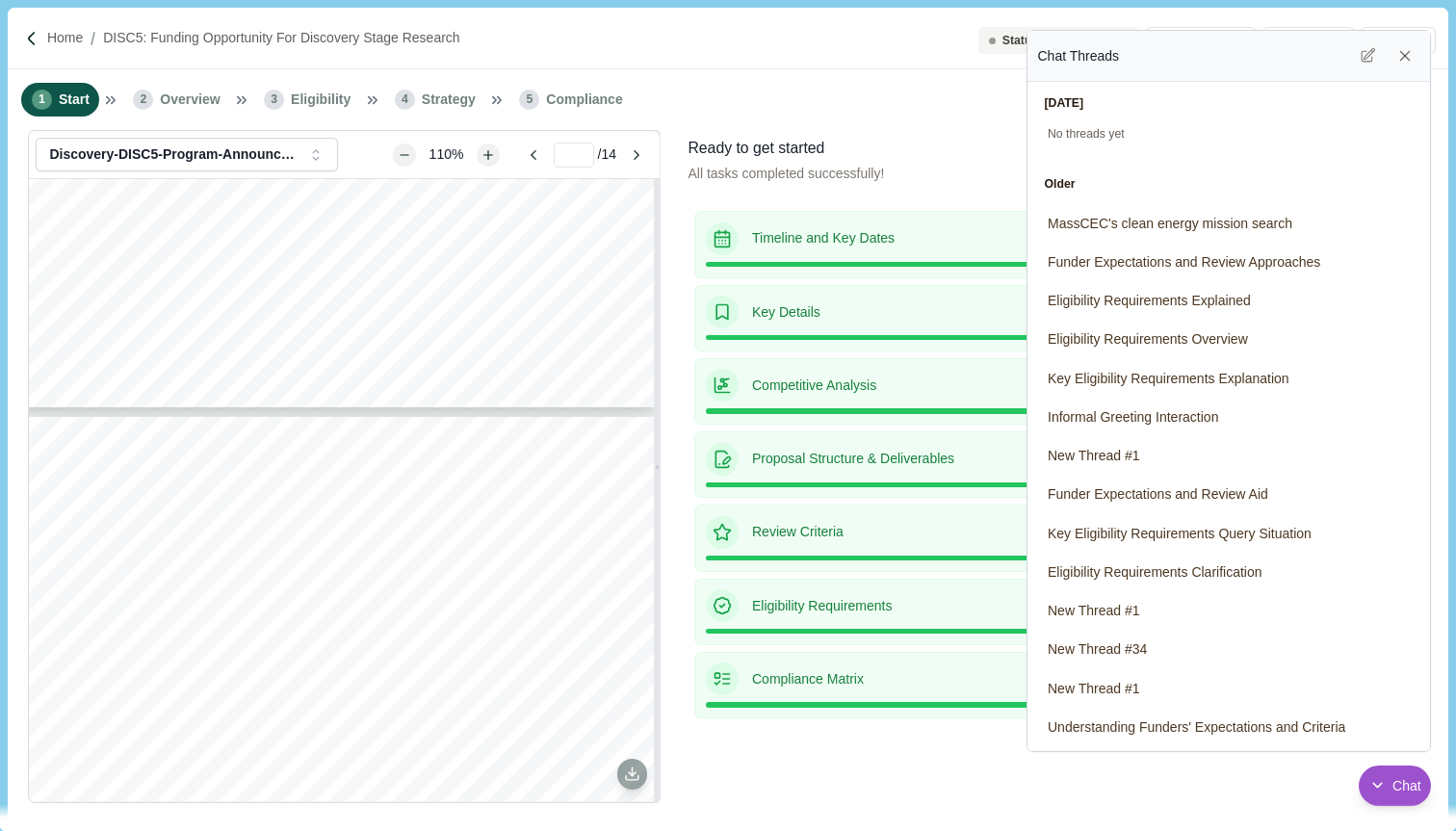
click at [410, 158] on div "110%" at bounding box center [447, 154] width 114 height 30
click at [403, 157] on icon "Zoom out" at bounding box center [403, 154] width 11 height 11
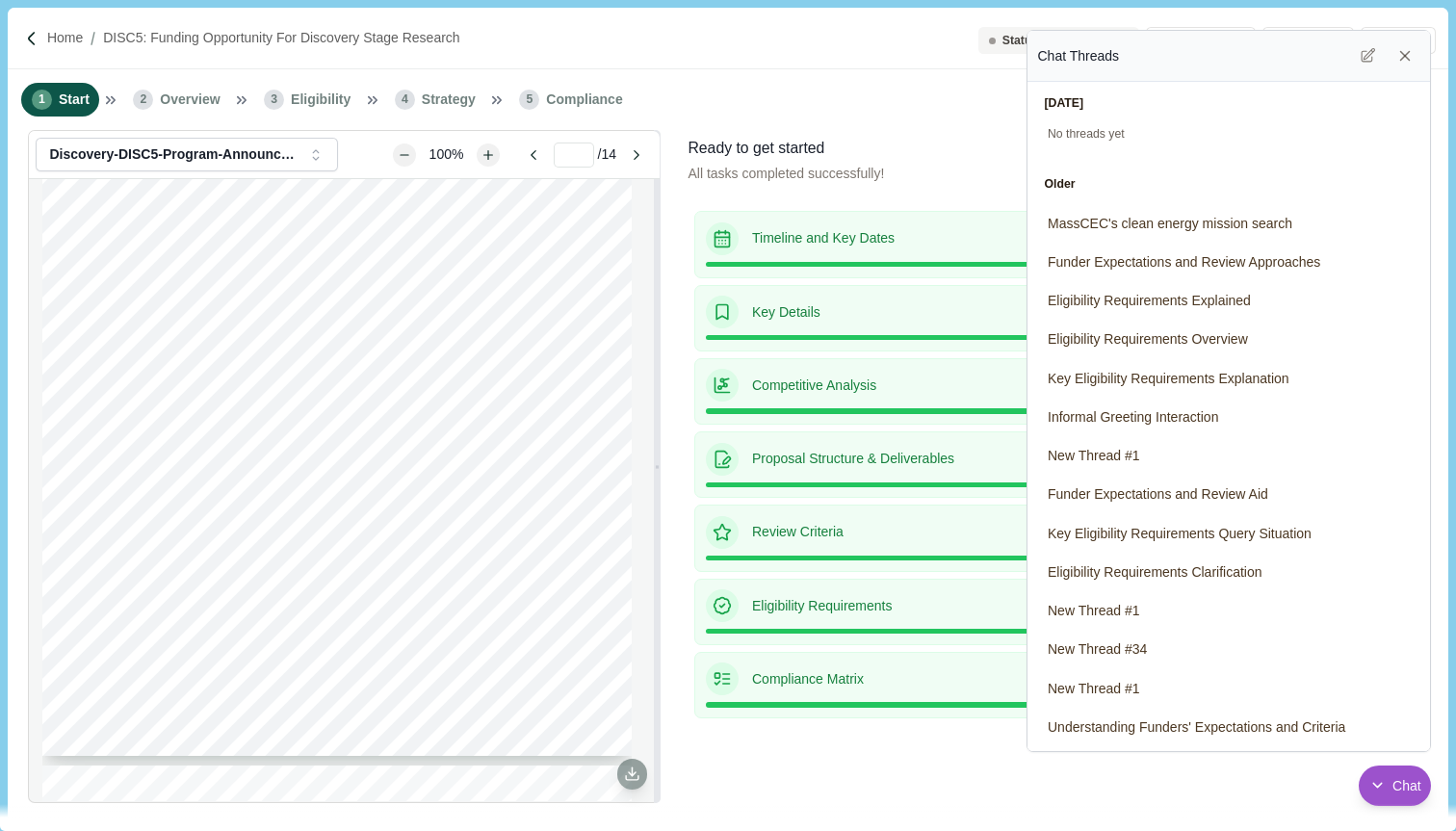
scroll to position [3188, 0]
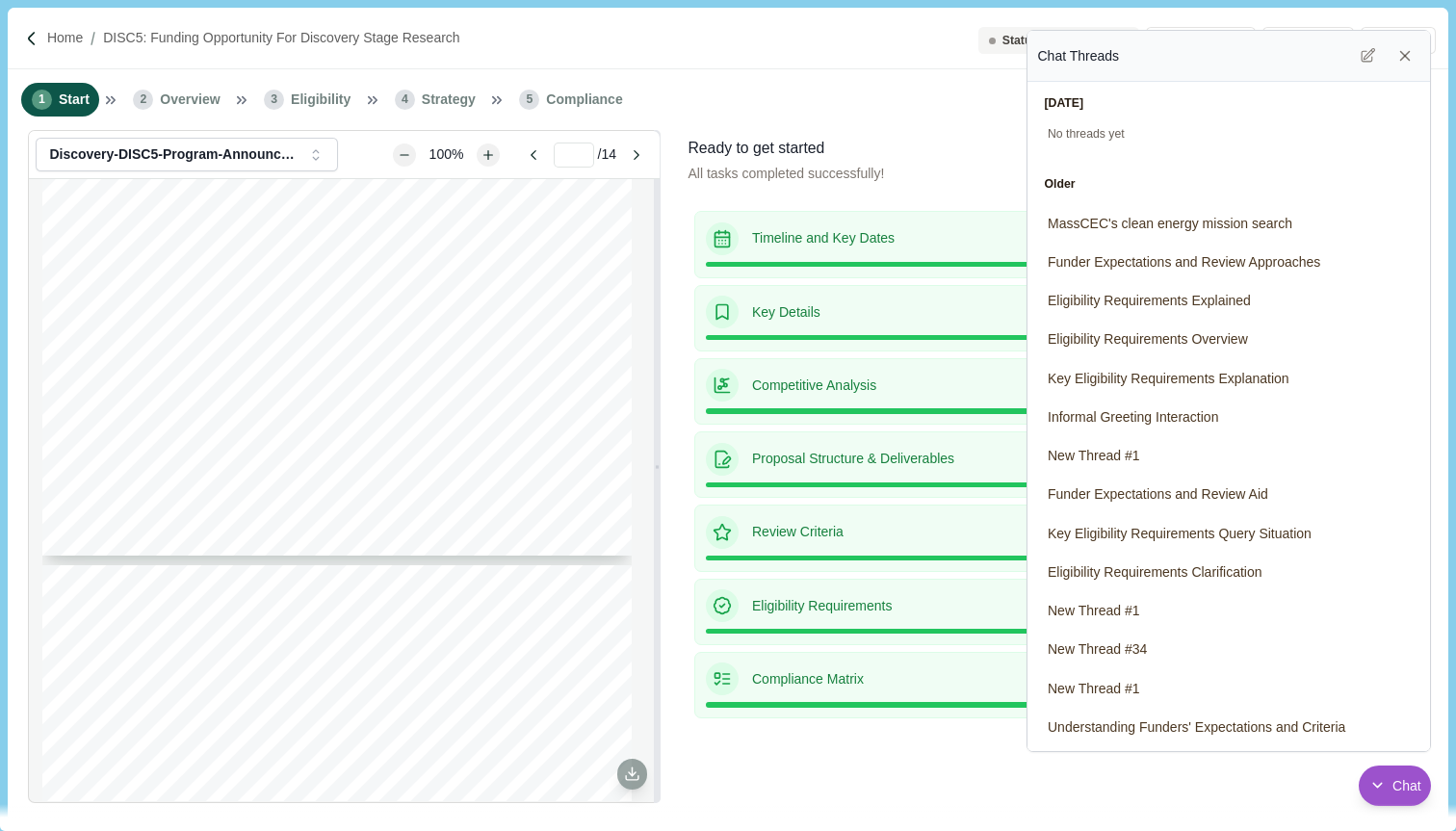
type input "*"
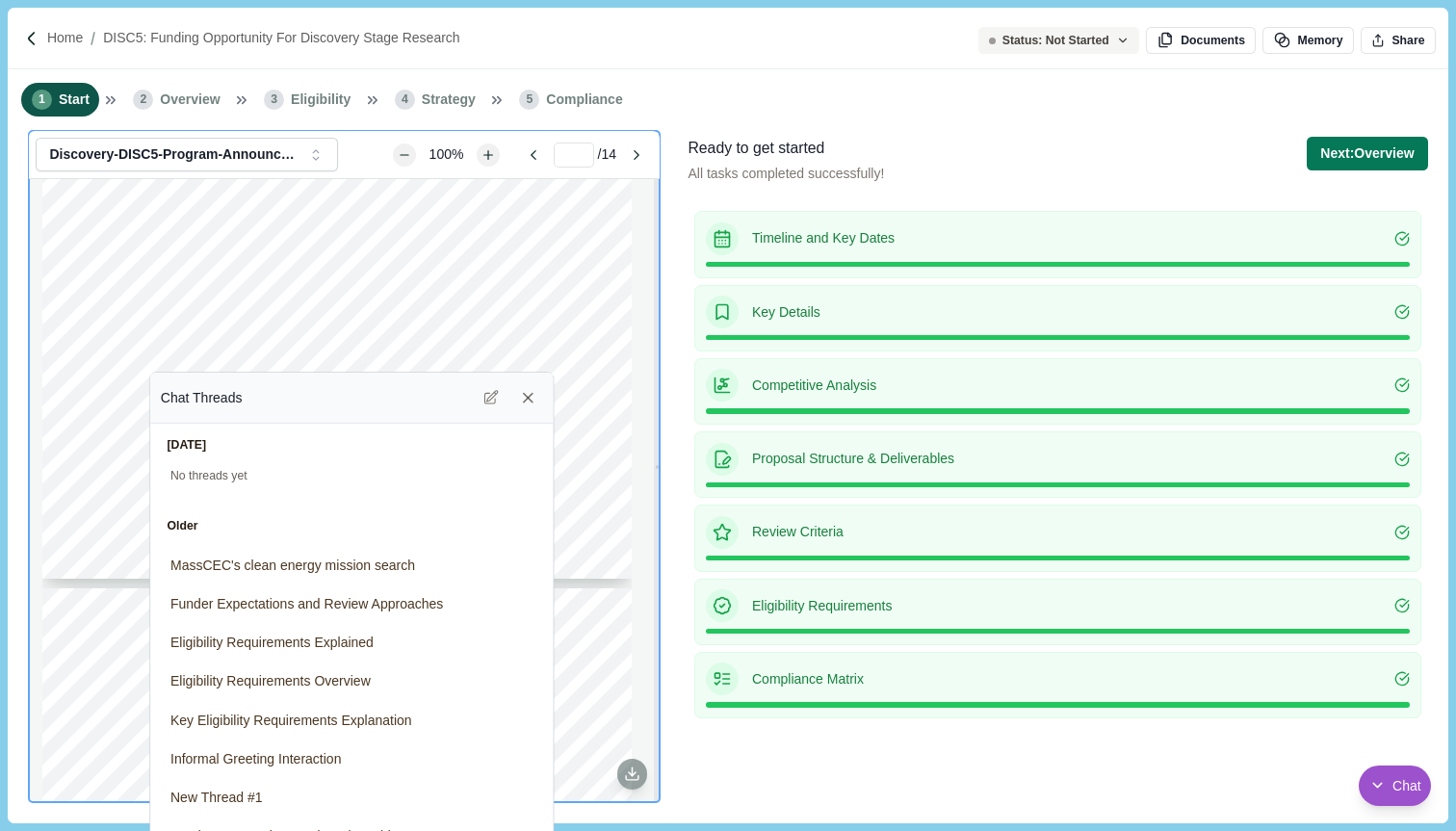
click at [403, 405] on div "Chat Threads" at bounding box center [353, 398] width 383 height 31
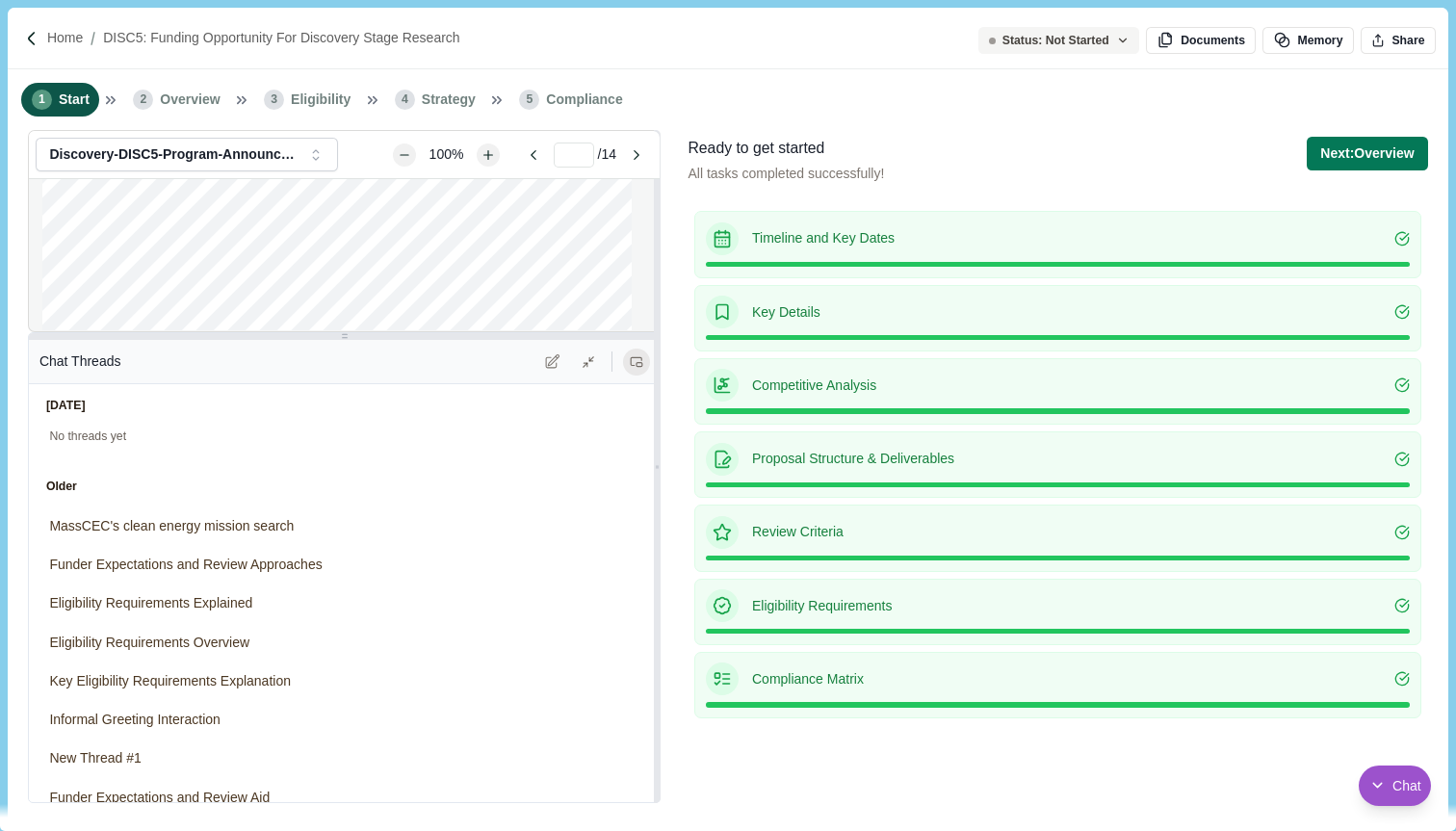
click at [642, 363] on icon at bounding box center [636, 362] width 14 height 14
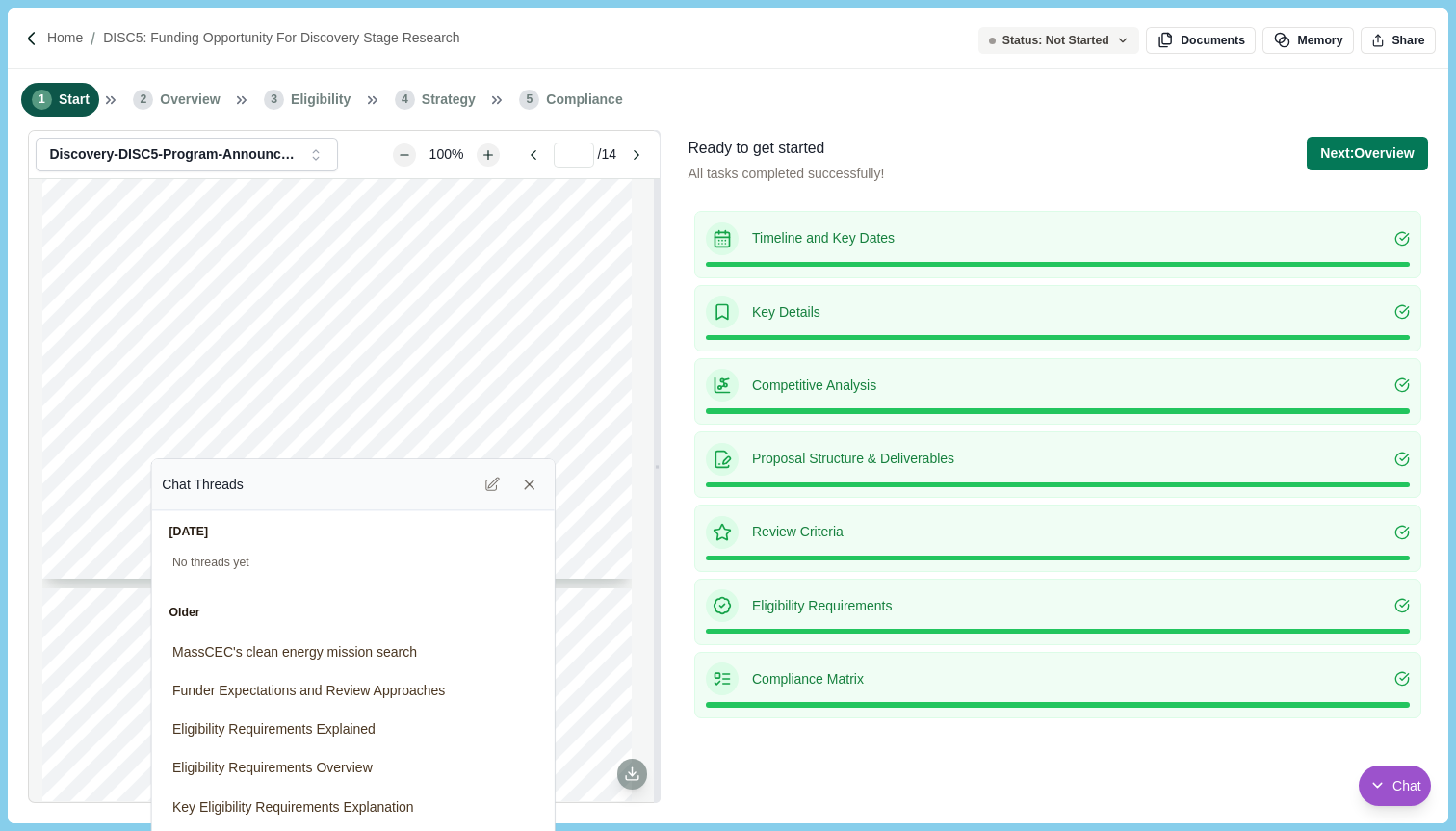
click at [346, 475] on div "Chat Threads" at bounding box center [354, 485] width 383 height 31
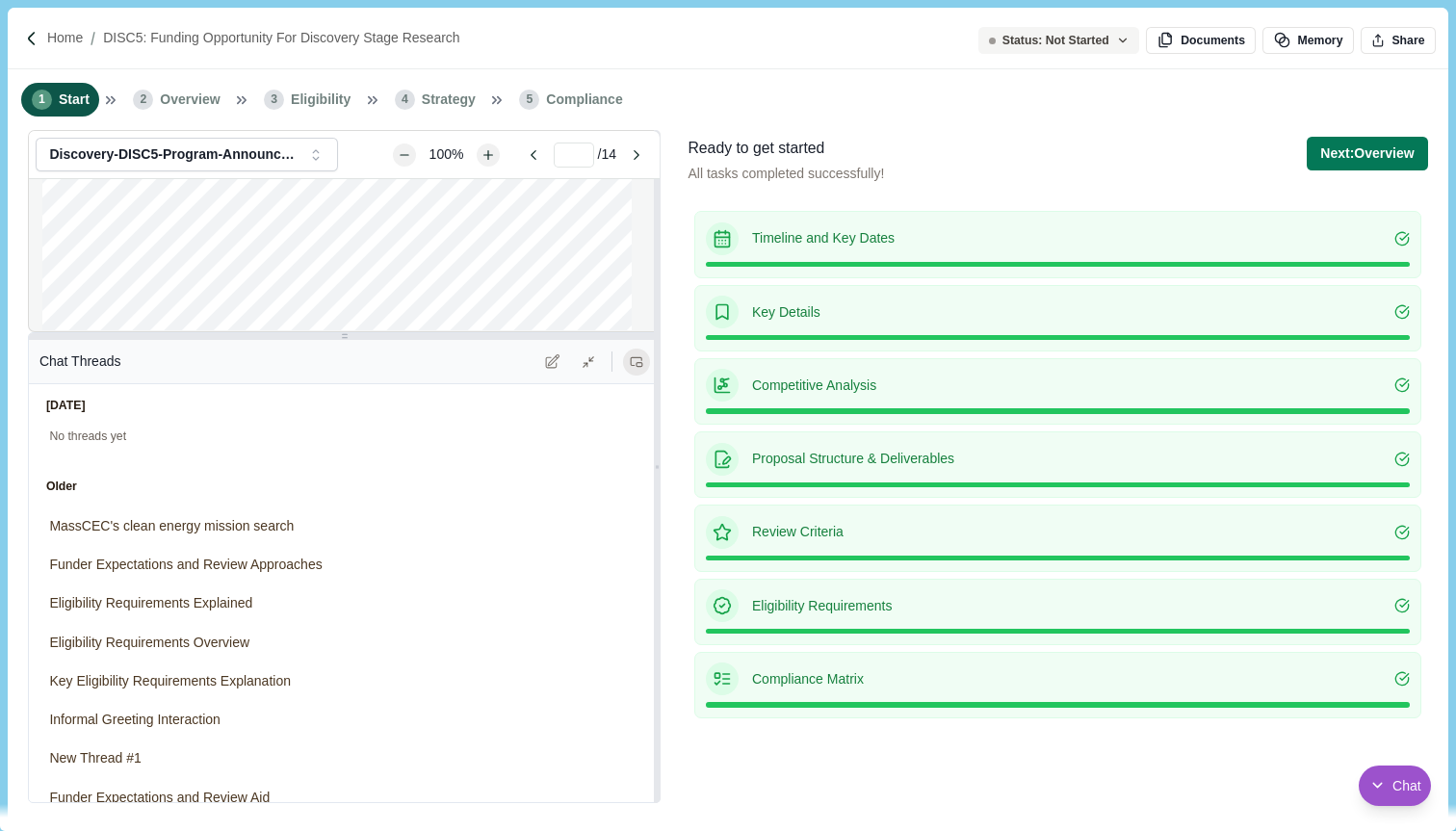
click at [641, 359] on icon at bounding box center [635, 361] width 11 height 8
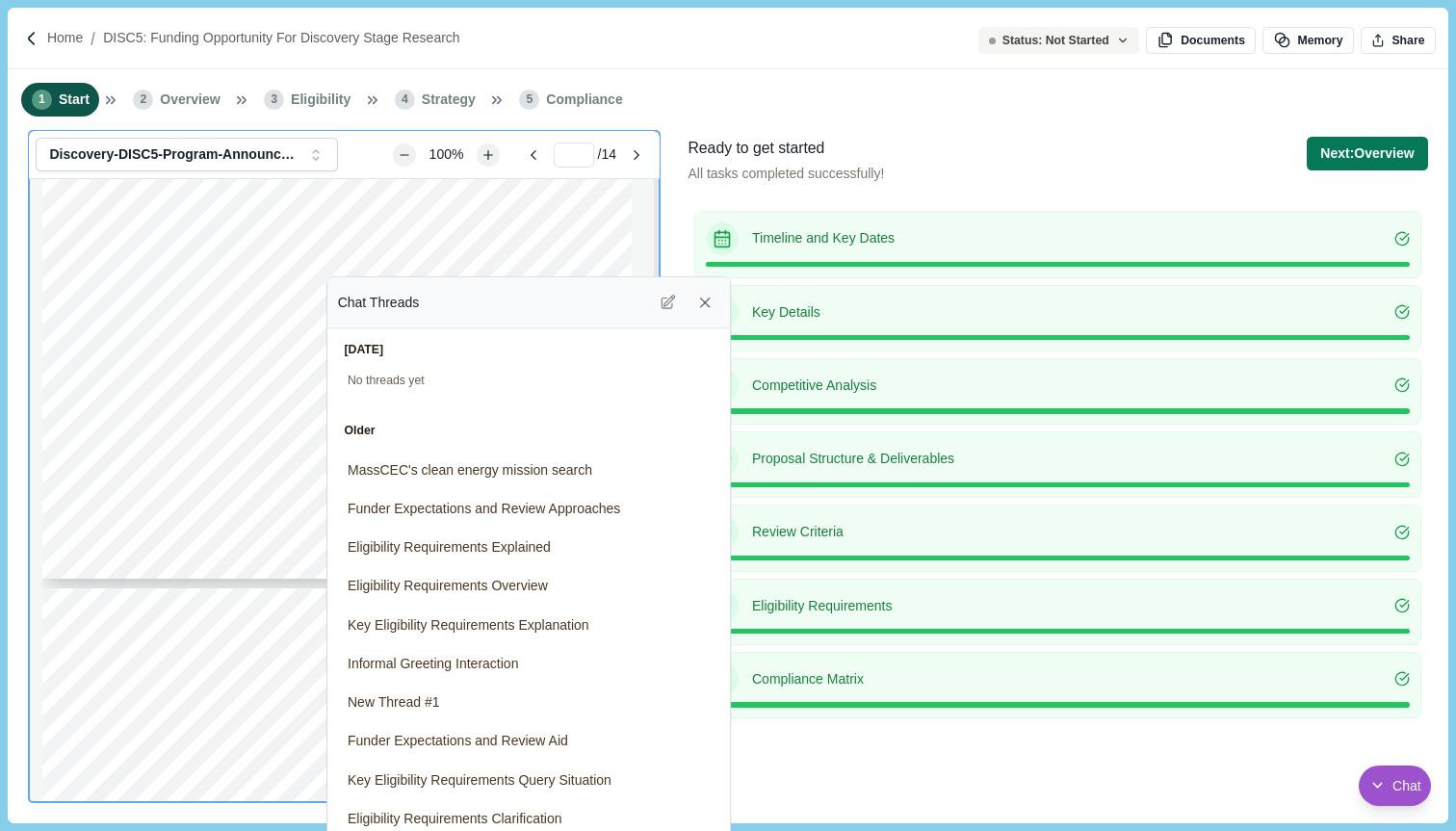
click at [414, 318] on div "Chat Threads" at bounding box center [529, 303] width 383 height 31
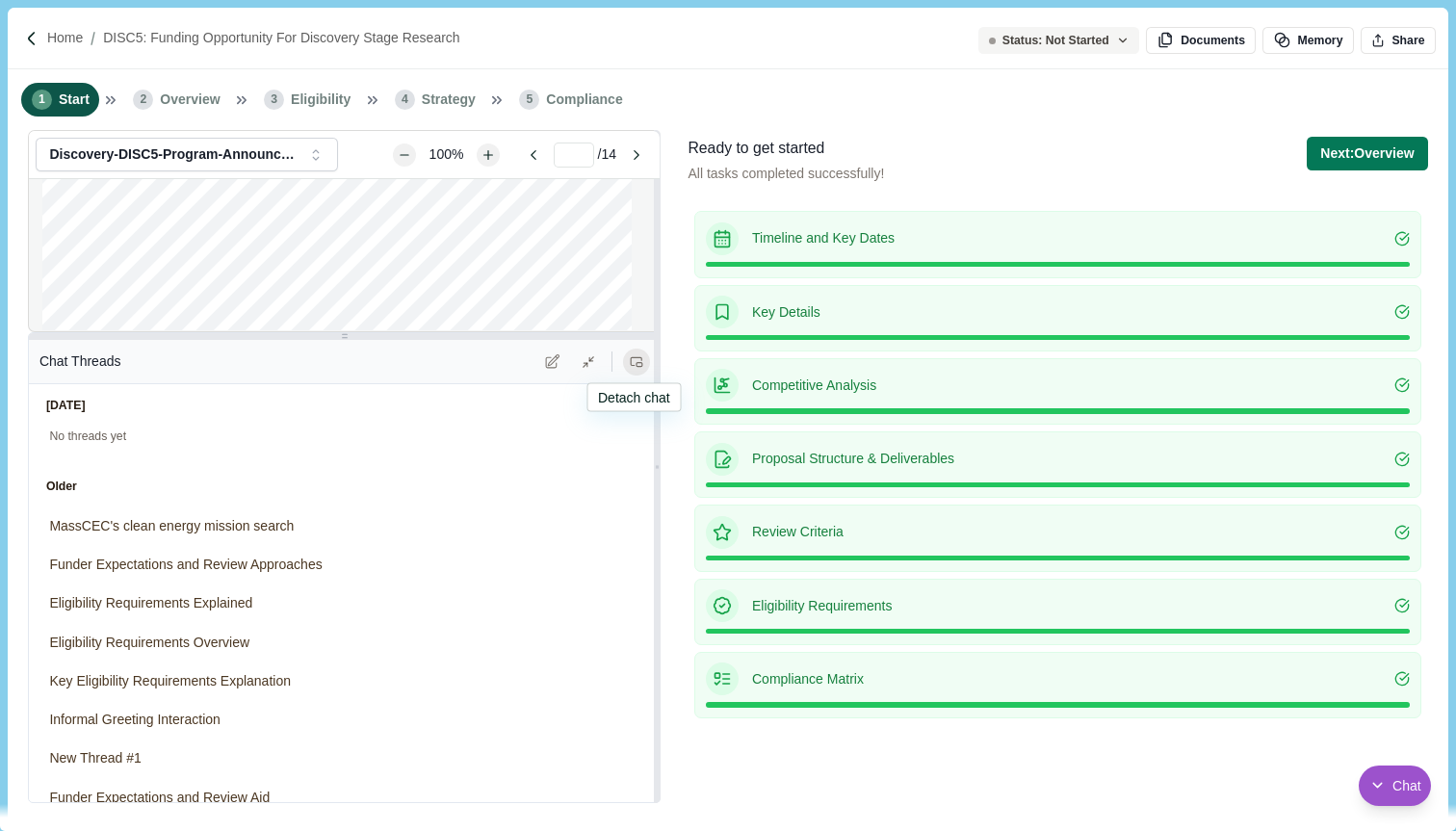
click at [638, 351] on button at bounding box center [636, 362] width 27 height 27
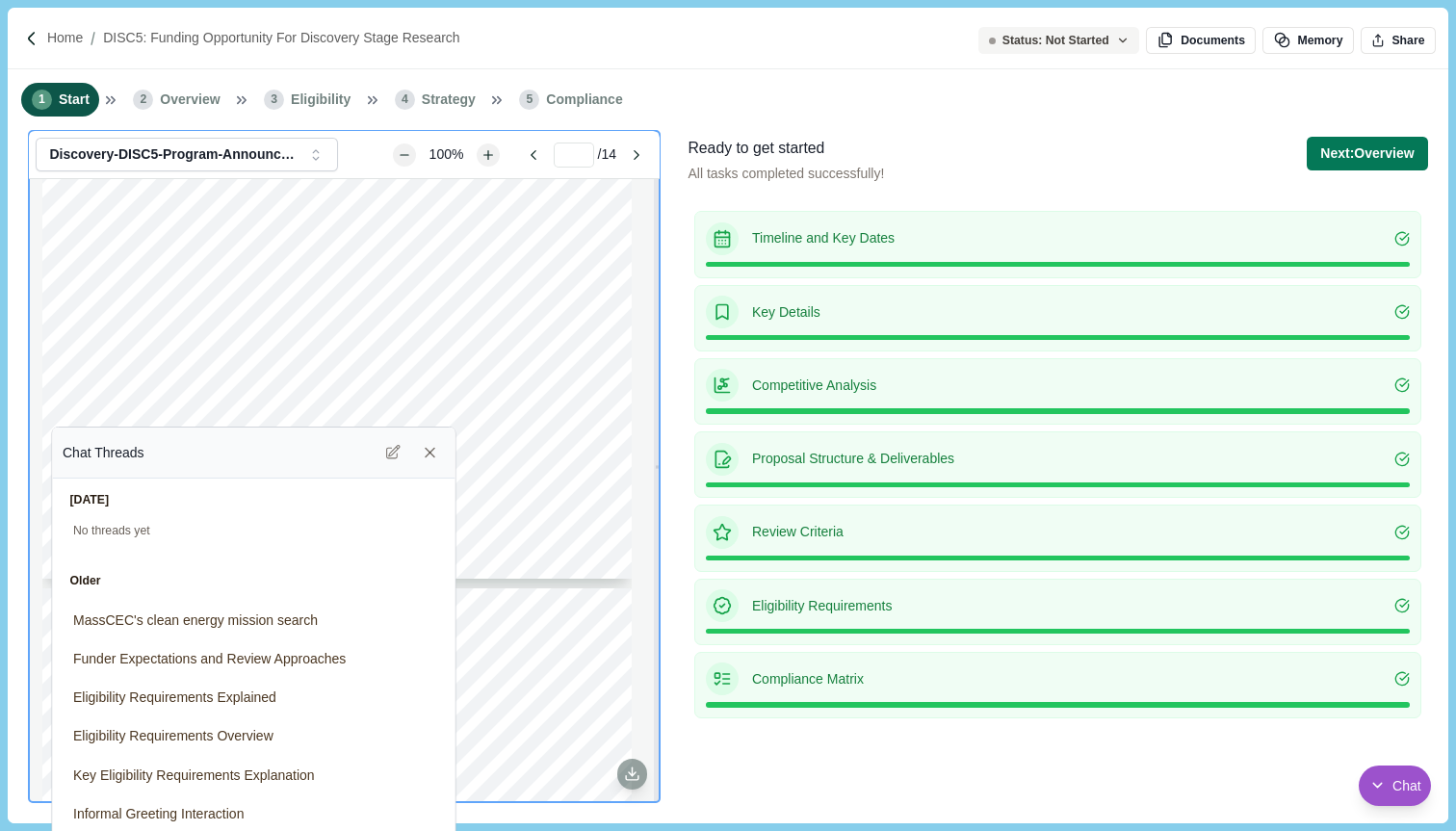
click at [280, 459] on div "Chat Threads" at bounding box center [254, 452] width 383 height 31
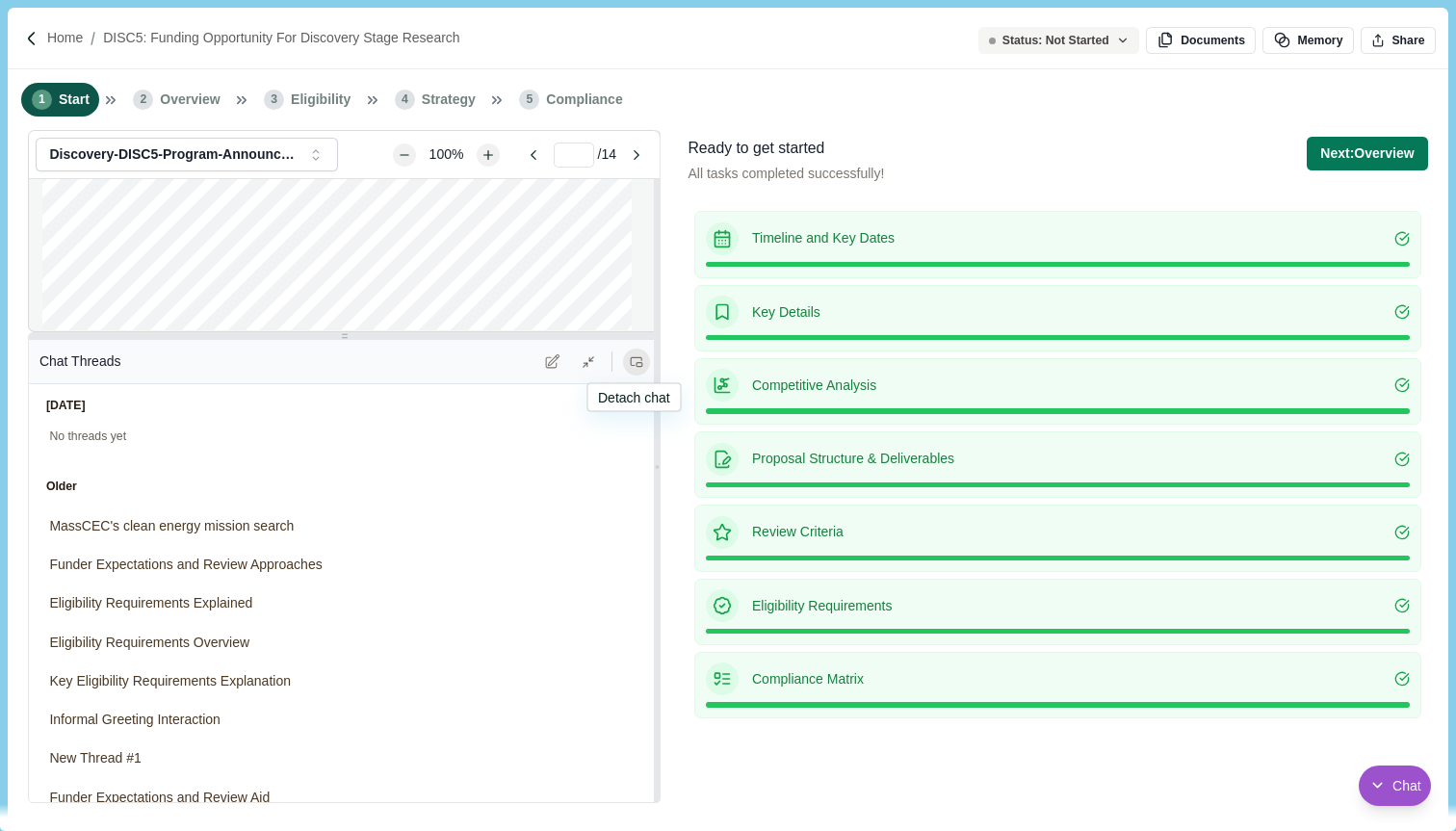
click at [642, 364] on rect at bounding box center [639, 364] width 6 height 4
